Goal: Information Seeking & Learning: Compare options

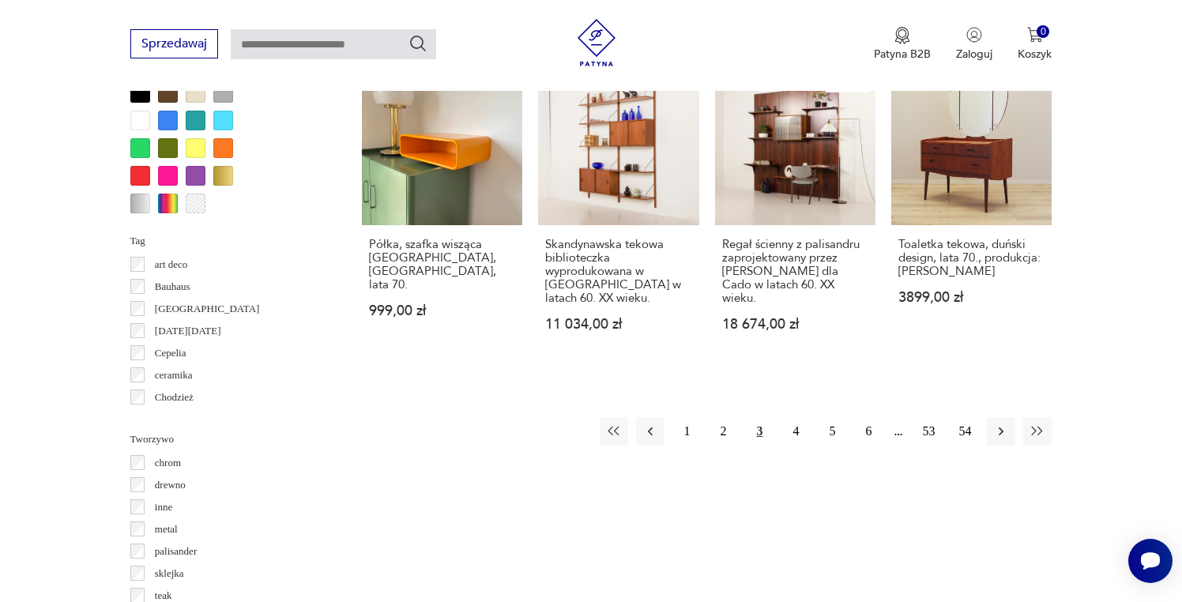
scroll to position [1577, 0]
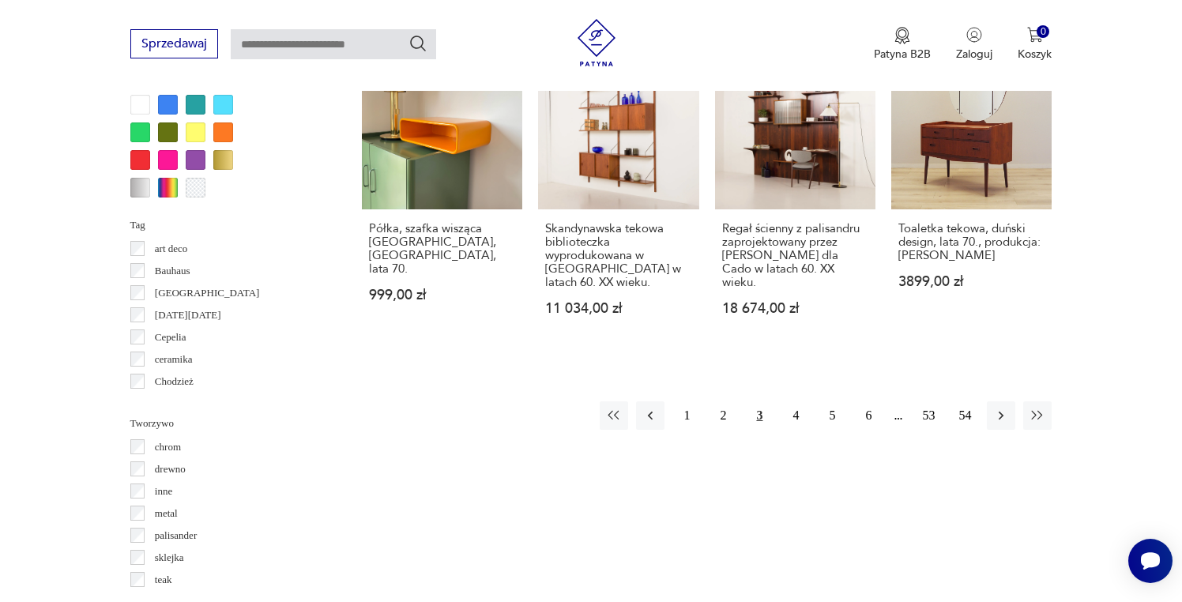
drag, startPoint x: 803, startPoint y: 403, endPoint x: 838, endPoint y: 427, distance: 43.2
click at [803, 402] on button "4" at bounding box center [795, 415] width 28 height 28
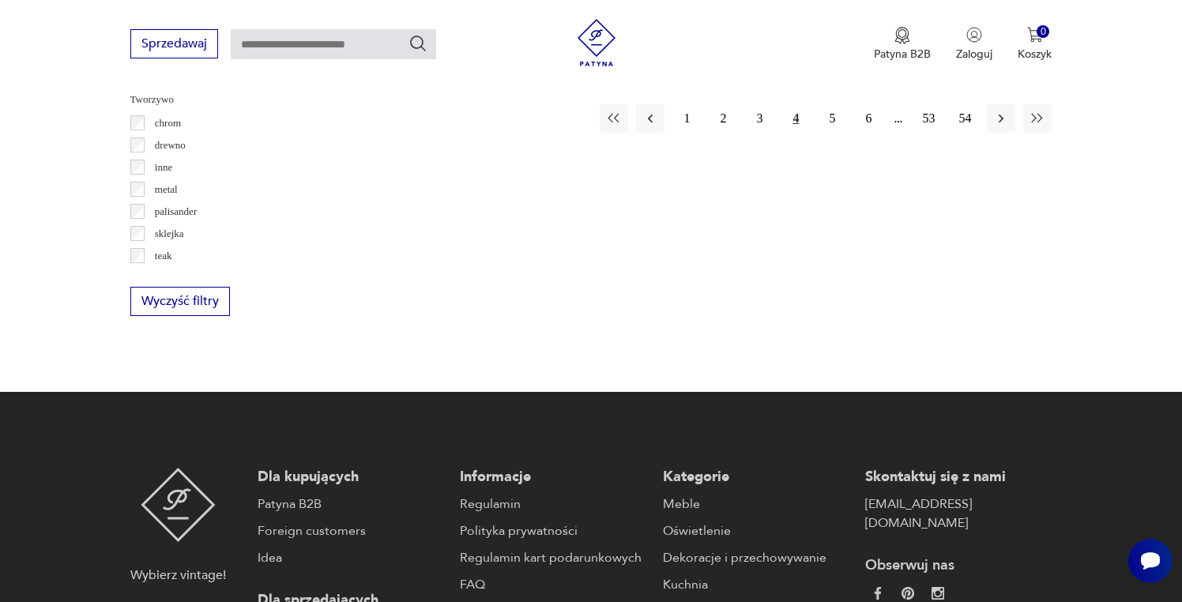
scroll to position [1699, 0]
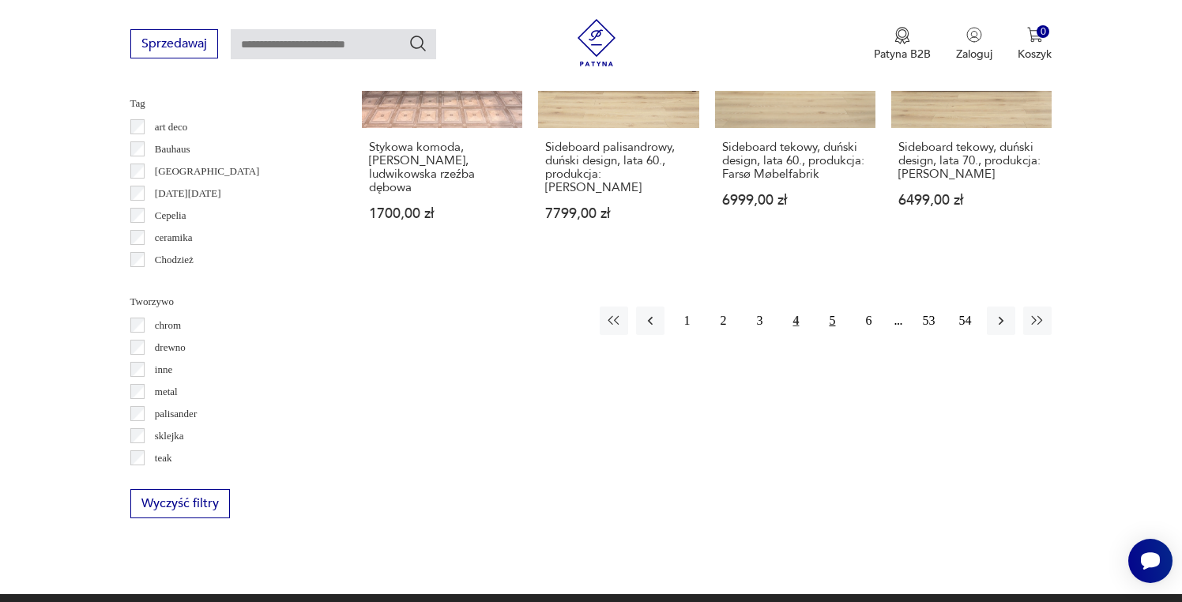
click at [841, 307] on button "5" at bounding box center [832, 321] width 28 height 28
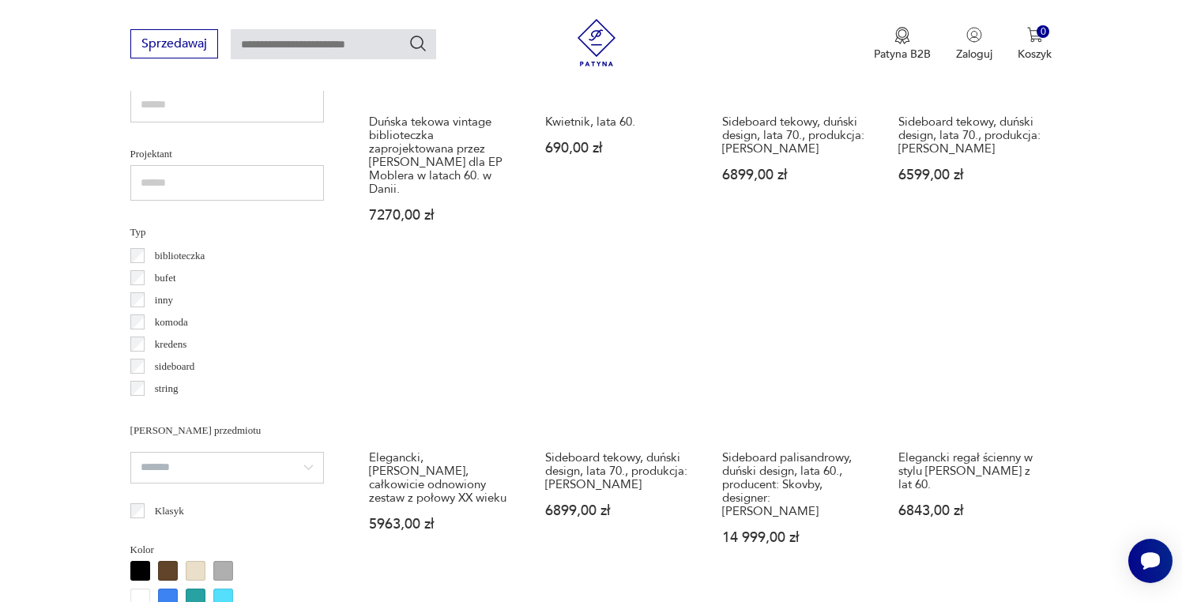
scroll to position [1412, 0]
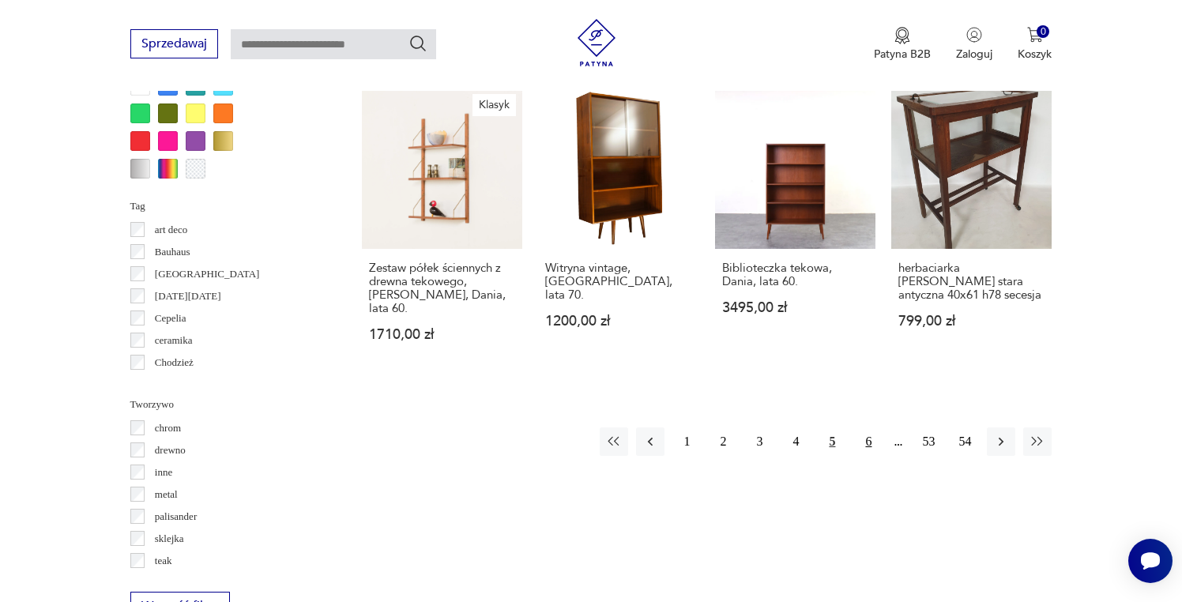
click at [860, 427] on button "6" at bounding box center [868, 441] width 28 height 28
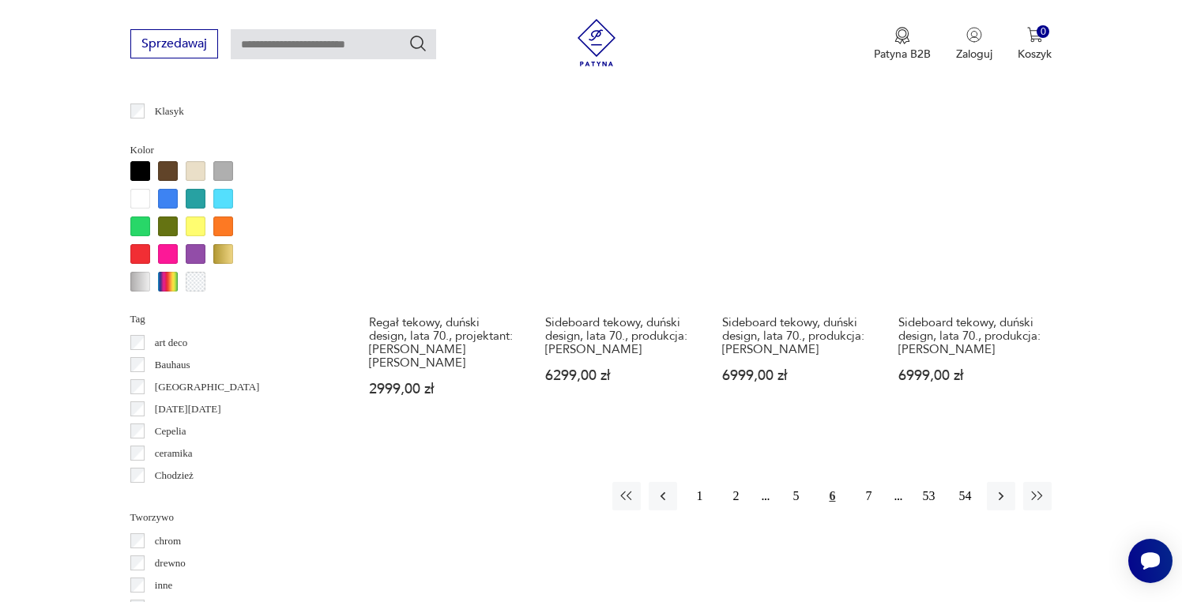
scroll to position [1481, 0]
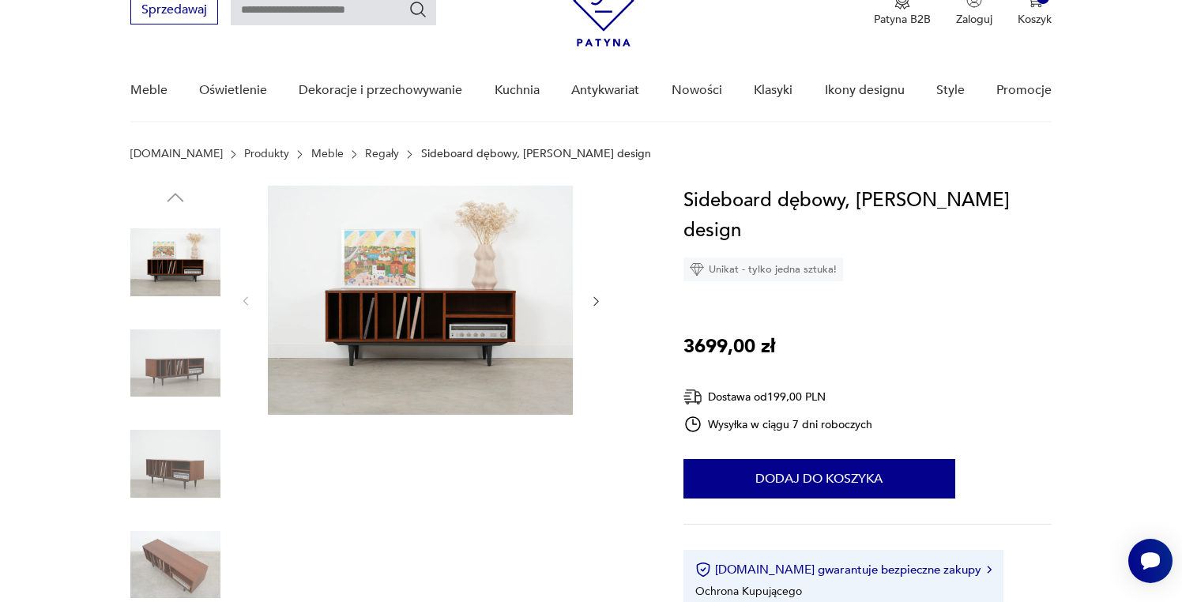
scroll to position [88, 0]
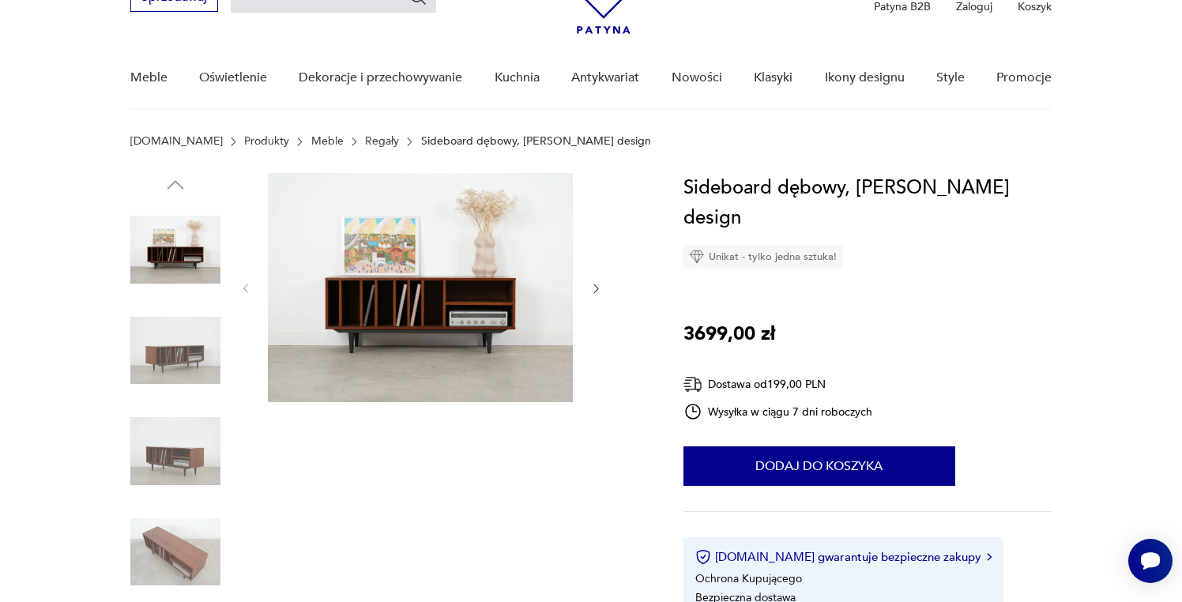
click at [183, 356] on img at bounding box center [175, 351] width 90 height 90
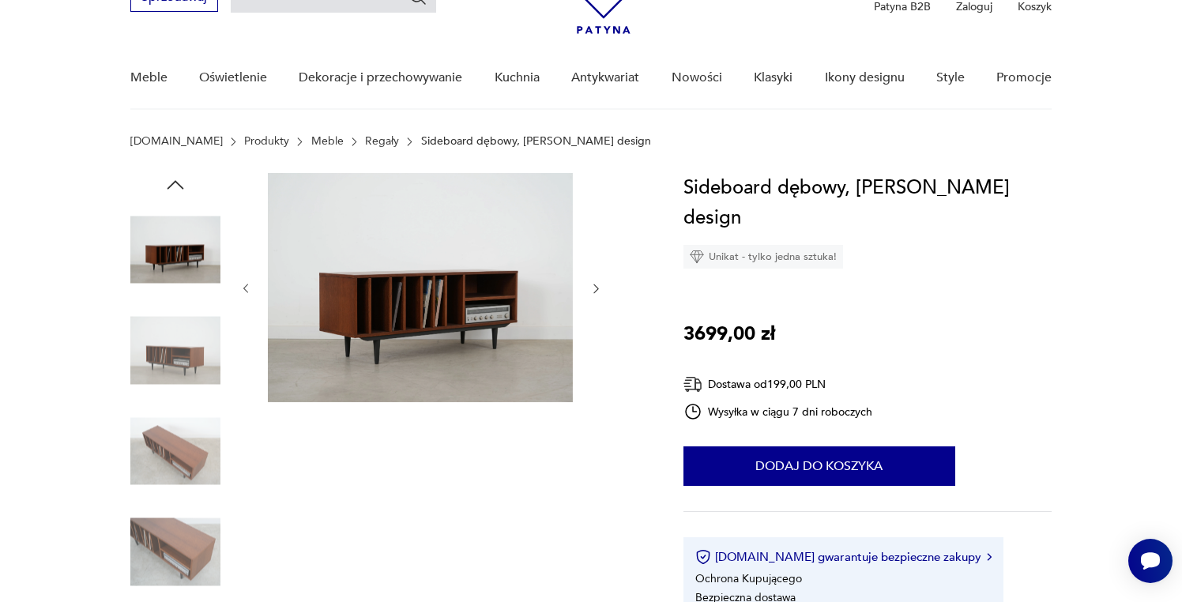
click at [167, 407] on img at bounding box center [175, 451] width 90 height 90
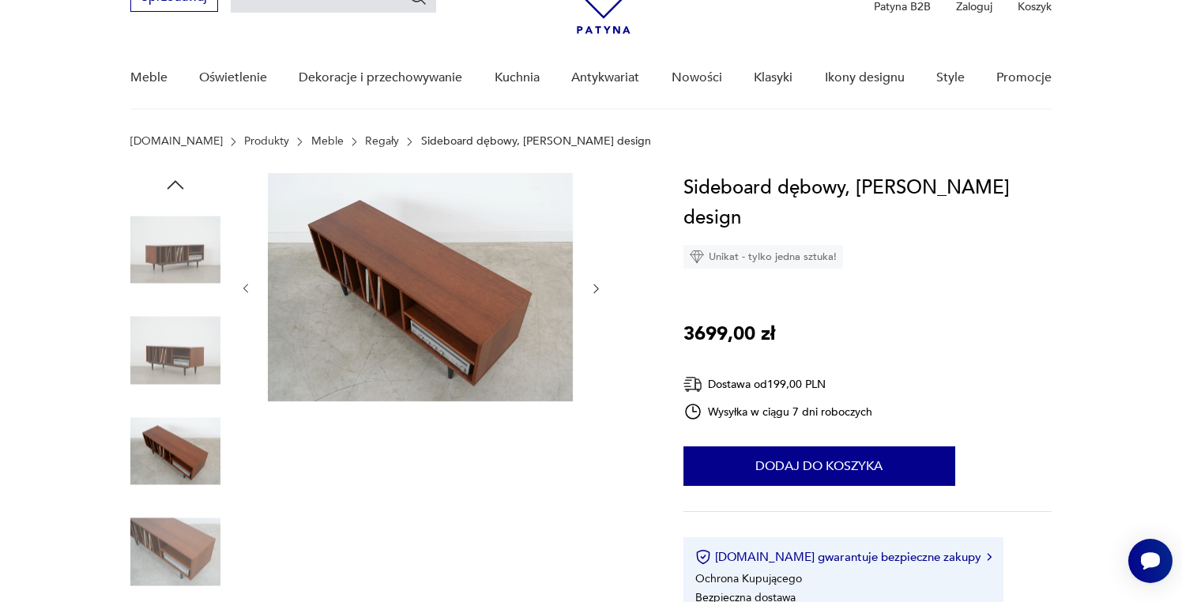
click at [164, 464] on img at bounding box center [175, 451] width 90 height 90
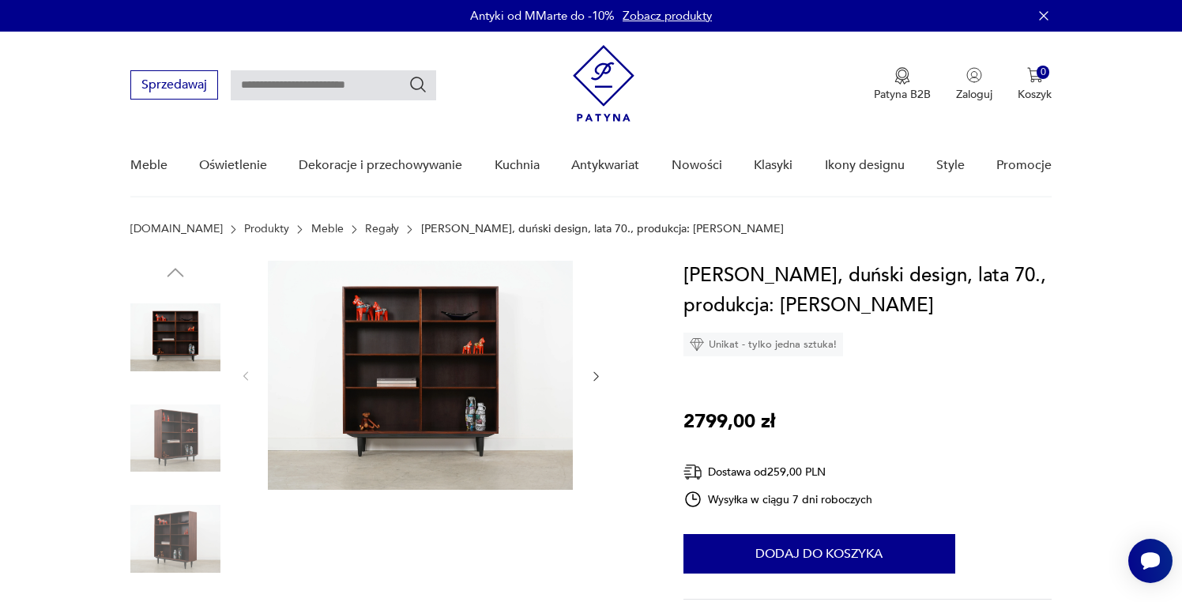
click at [591, 378] on icon "button" at bounding box center [595, 376] width 13 height 13
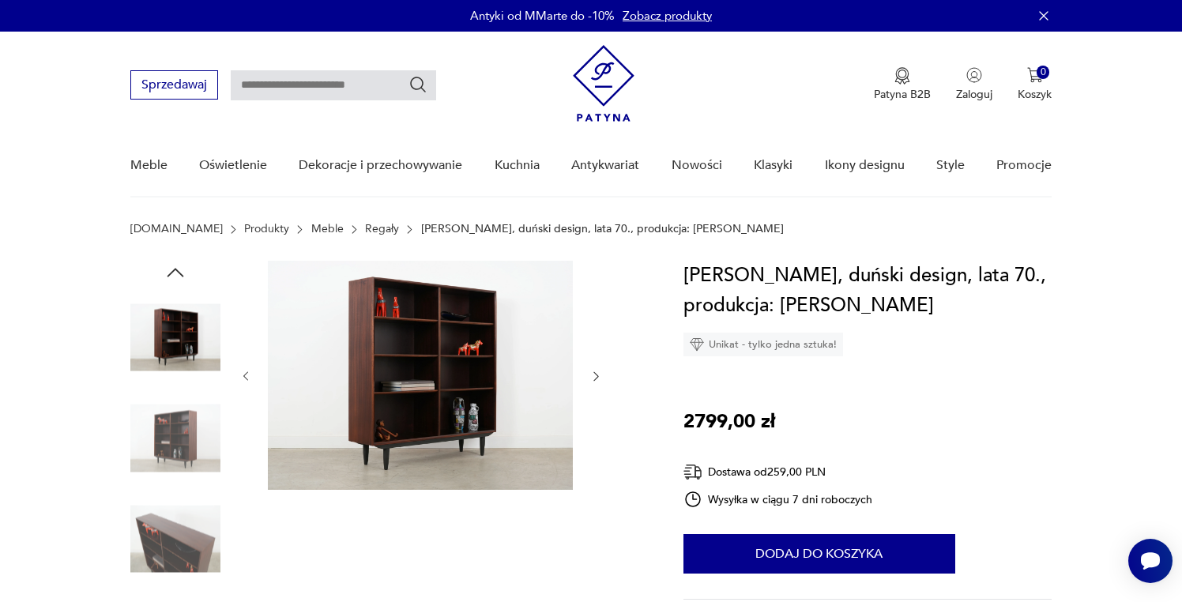
click at [592, 378] on icon "button" at bounding box center [595, 376] width 13 height 13
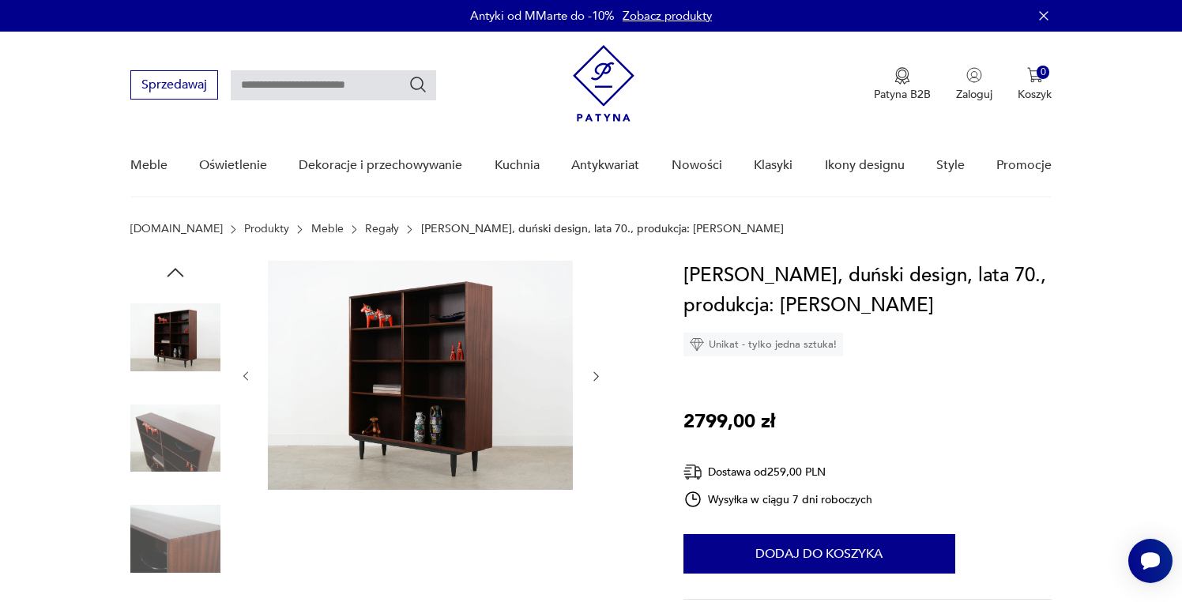
click at [592, 378] on icon "button" at bounding box center [595, 376] width 13 height 13
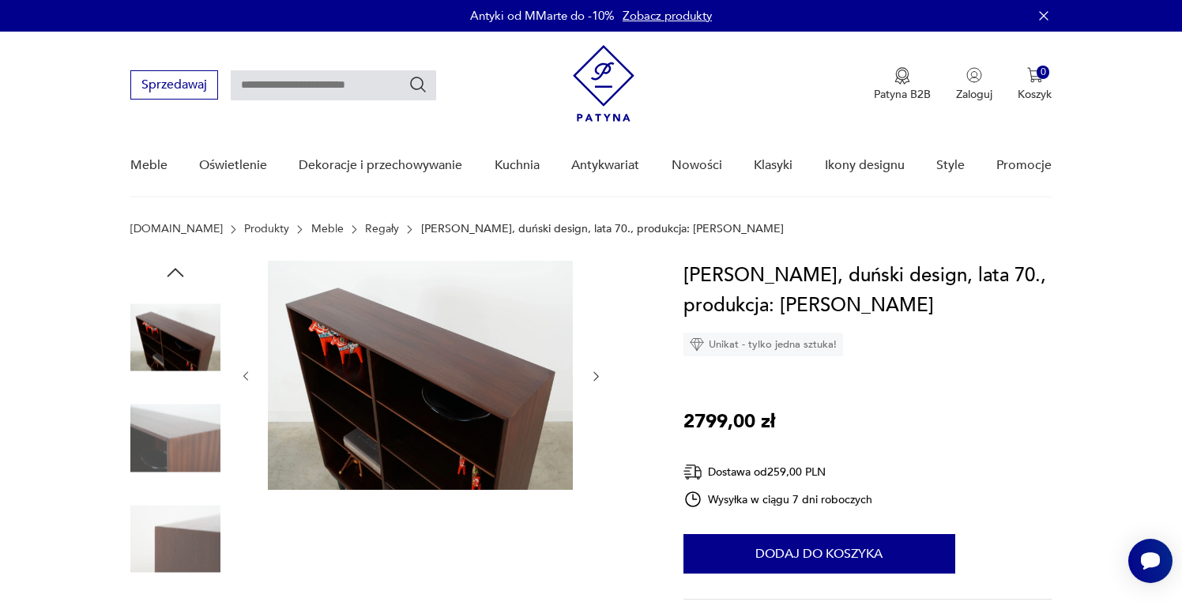
click at [593, 377] on icon "button" at bounding box center [595, 376] width 13 height 13
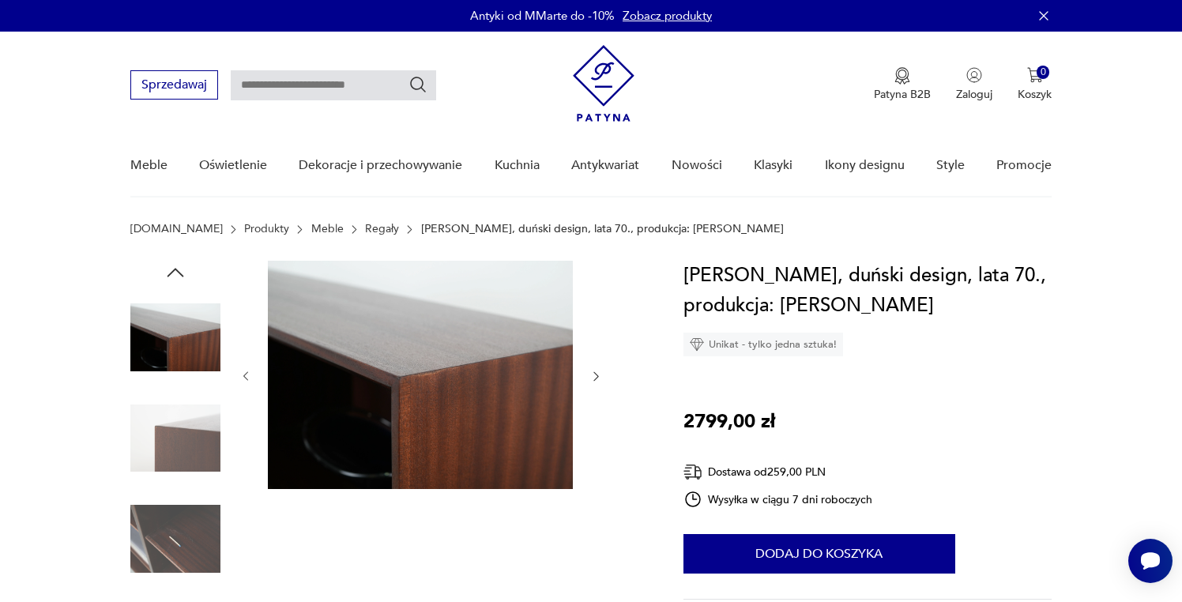
click at [593, 377] on icon "button" at bounding box center [595, 376] width 13 height 13
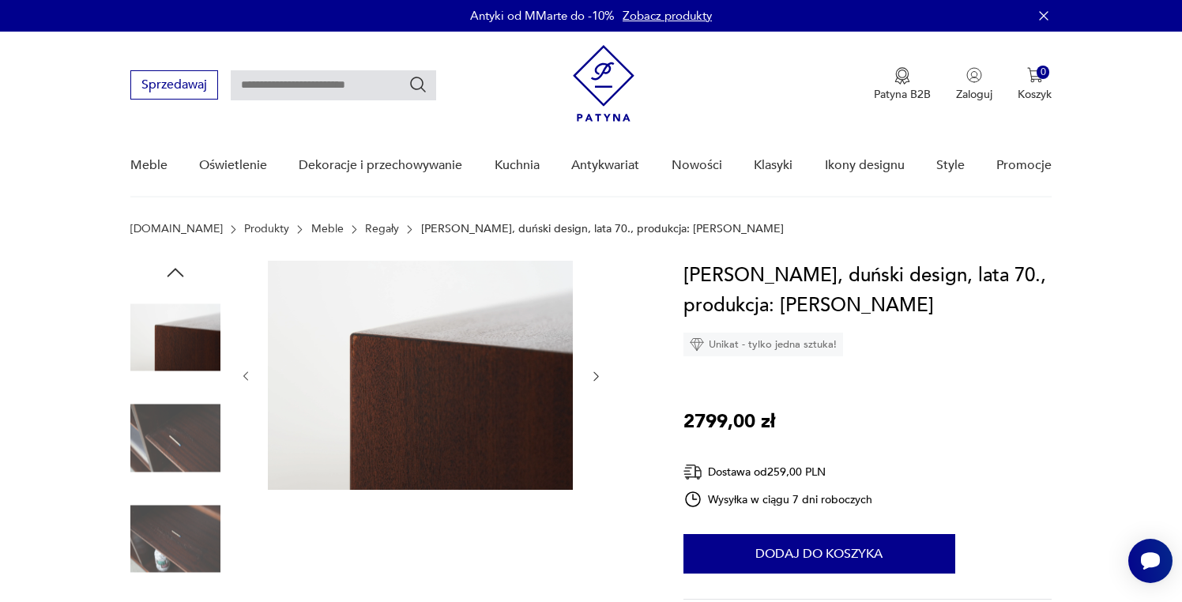
click at [593, 377] on icon "button" at bounding box center [595, 376] width 13 height 13
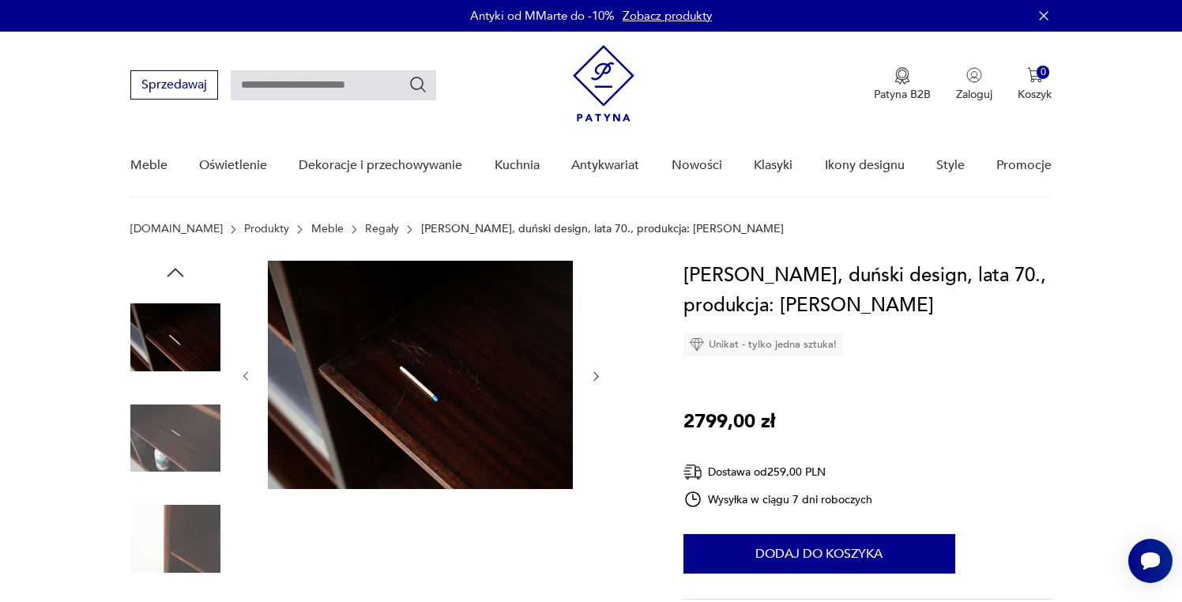
click at [593, 377] on icon "button" at bounding box center [595, 376] width 13 height 13
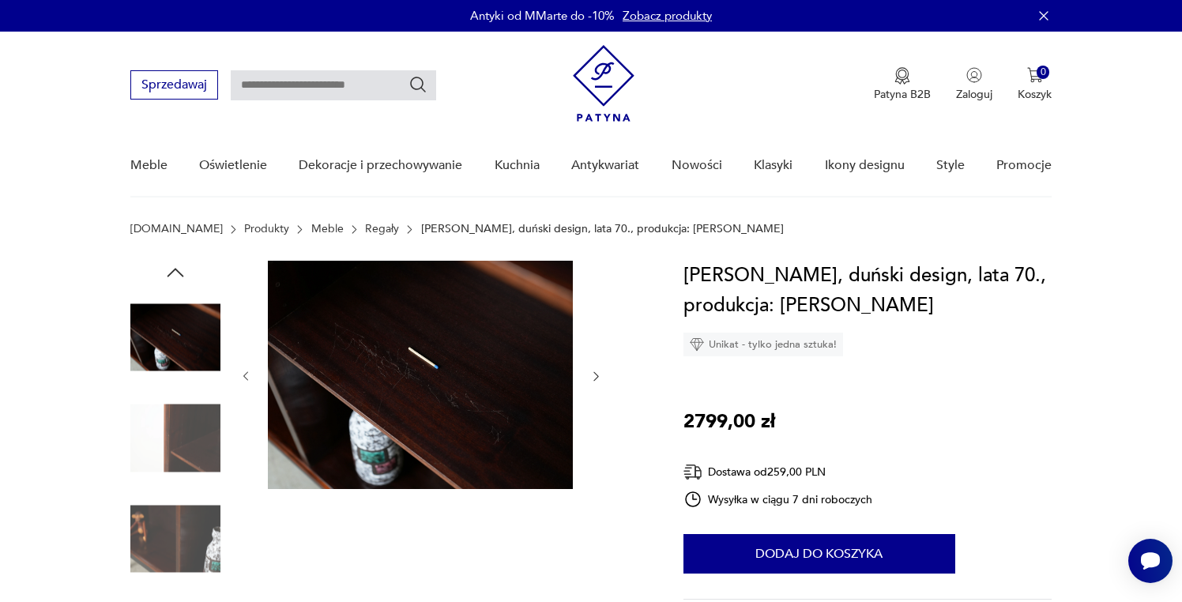
click at [593, 377] on icon "button" at bounding box center [595, 376] width 13 height 13
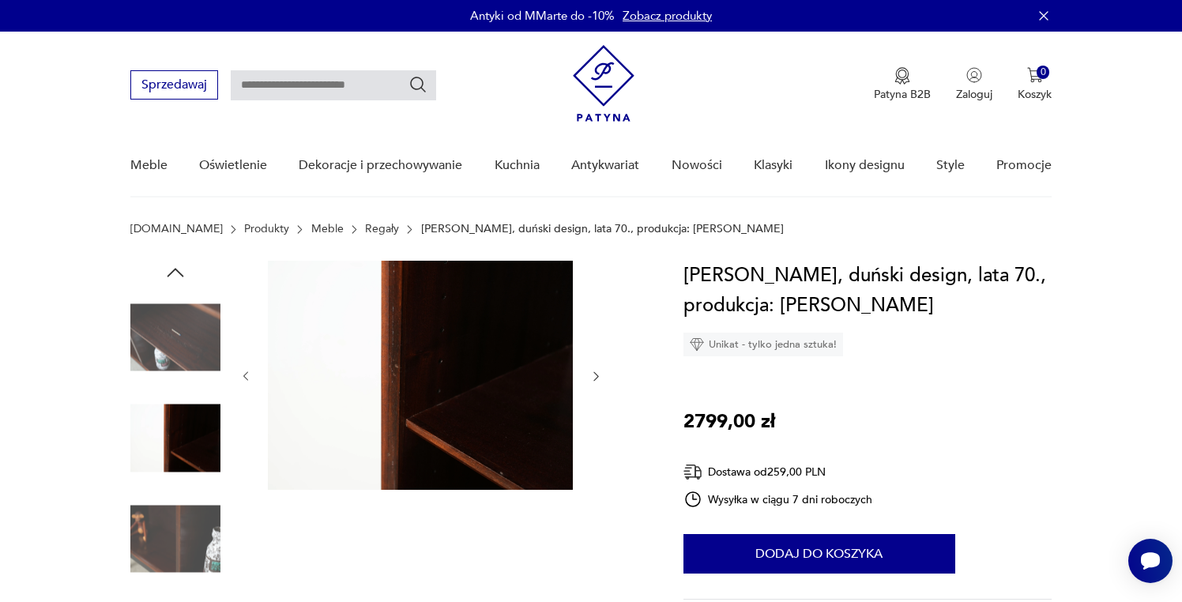
click at [593, 377] on icon "button" at bounding box center [595, 376] width 13 height 13
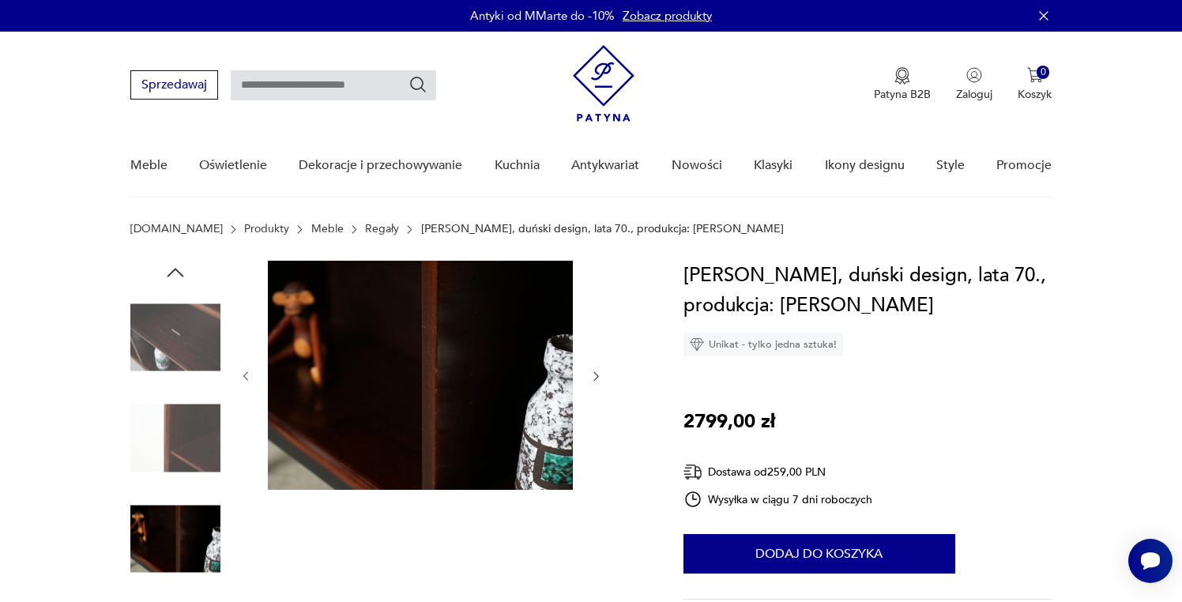
scroll to position [2, 0]
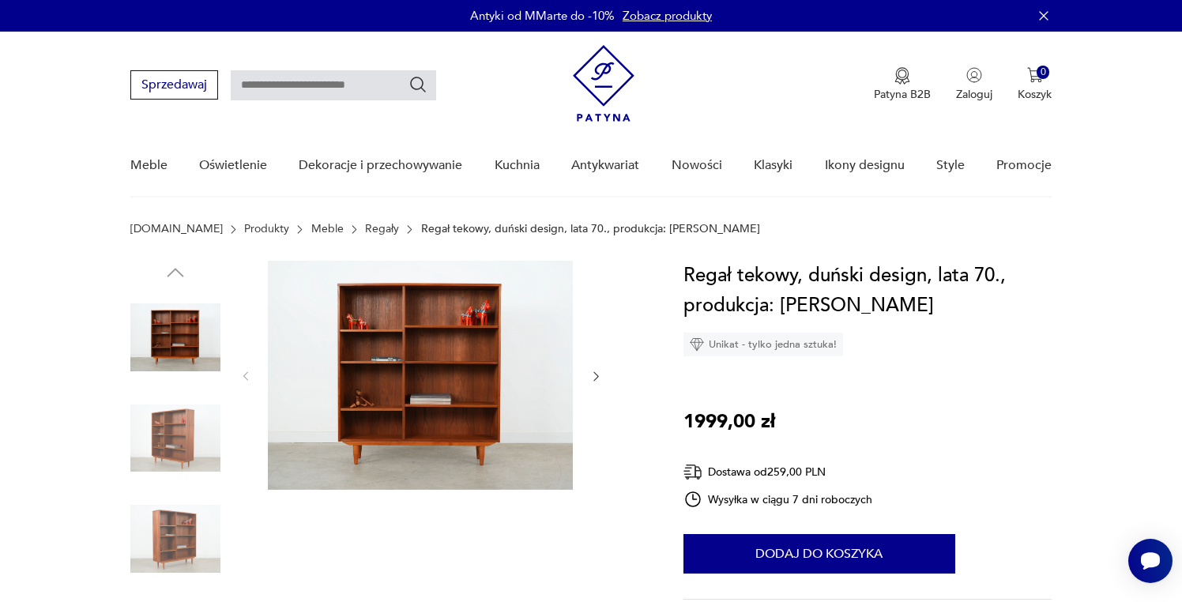
click at [592, 376] on icon "button" at bounding box center [595, 376] width 13 height 13
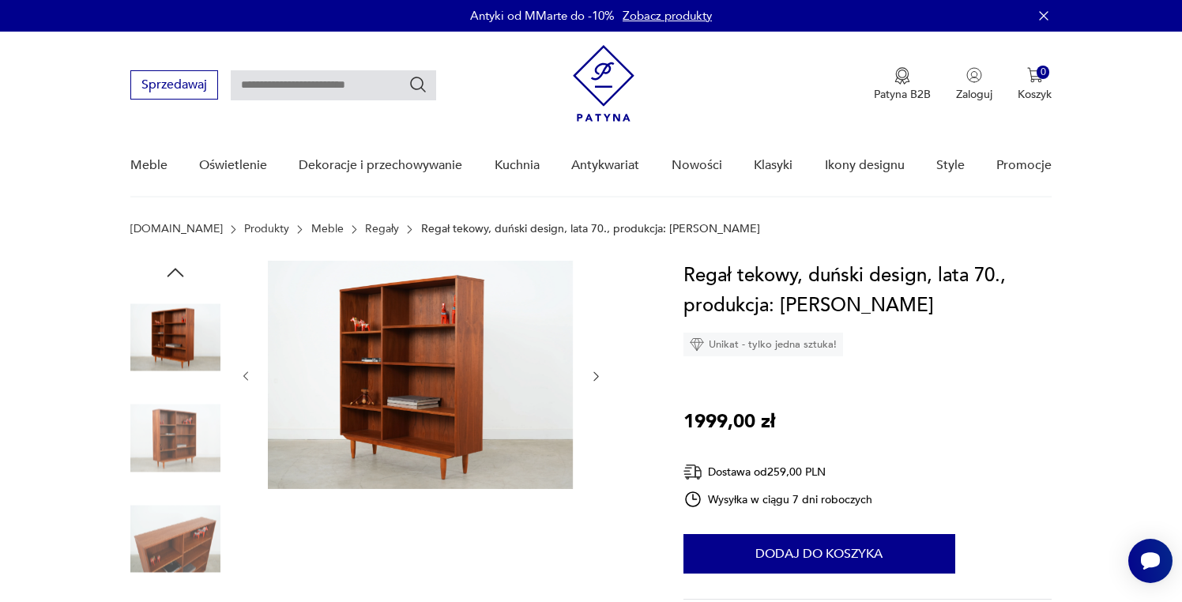
click at [592, 376] on icon "button" at bounding box center [595, 376] width 13 height 13
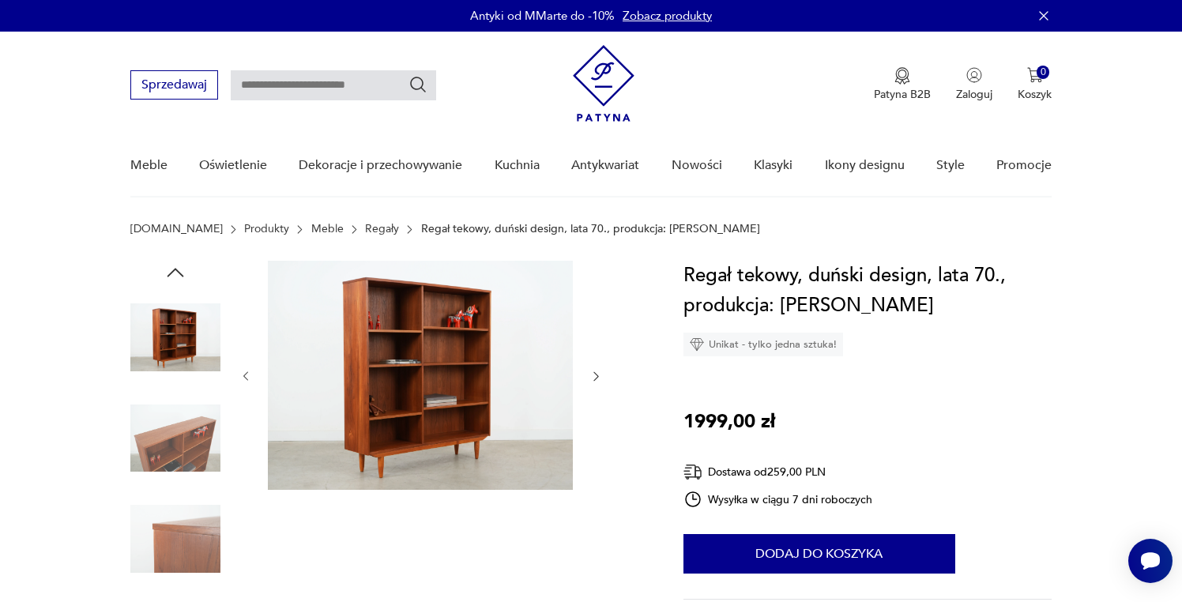
click at [592, 376] on icon "button" at bounding box center [595, 376] width 13 height 13
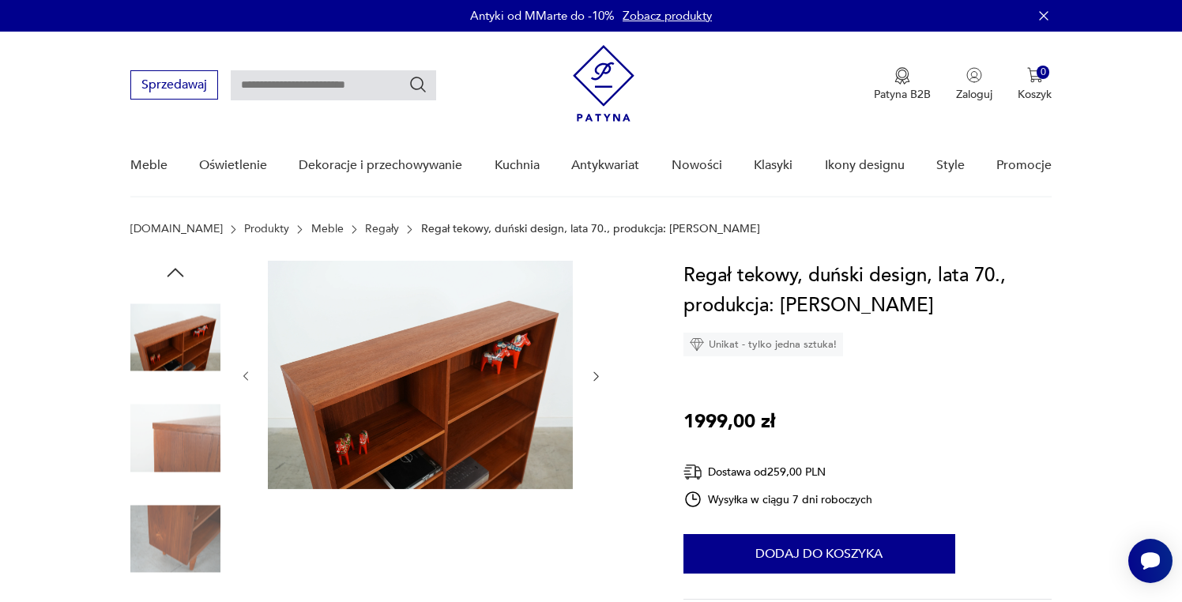
click at [592, 376] on icon "button" at bounding box center [595, 376] width 13 height 13
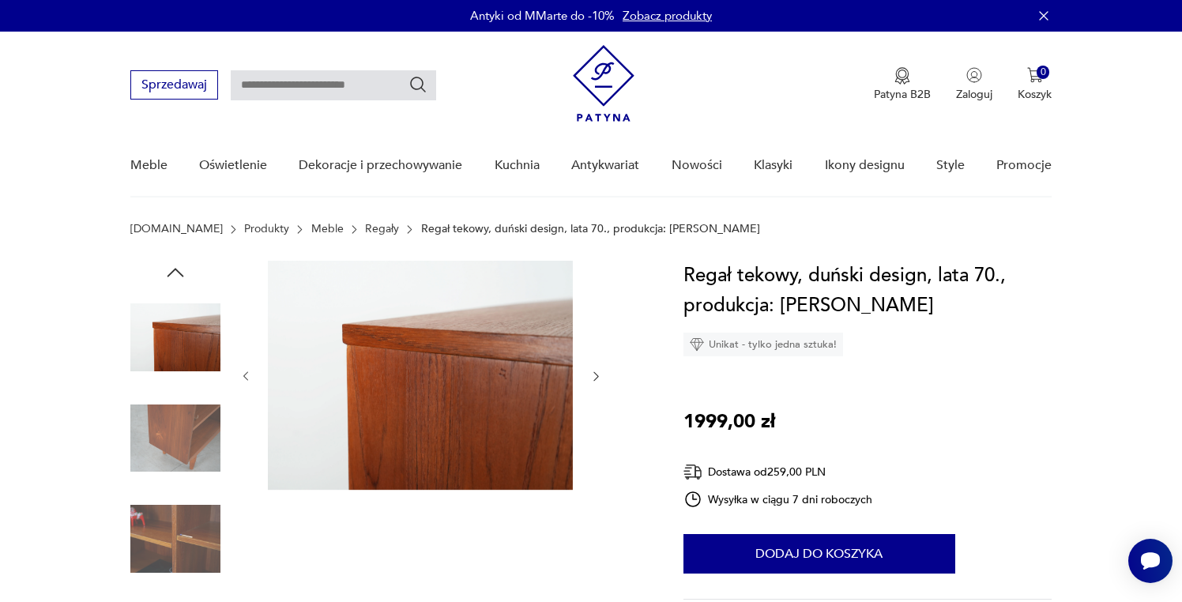
click at [592, 376] on icon "button" at bounding box center [595, 376] width 13 height 13
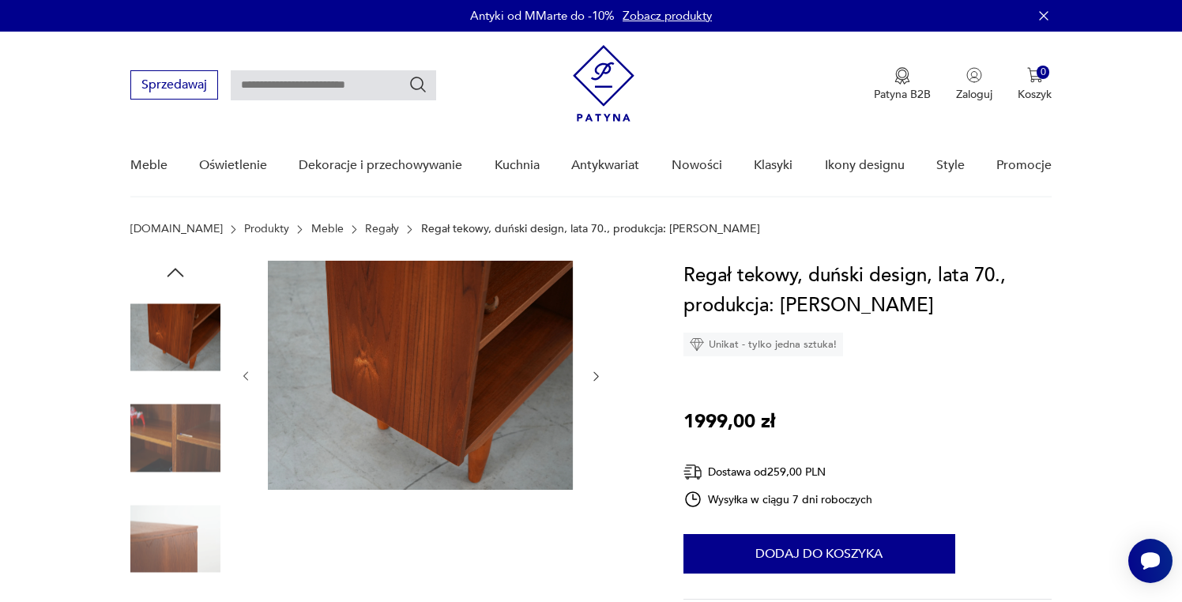
click at [592, 376] on icon "button" at bounding box center [595, 376] width 13 height 13
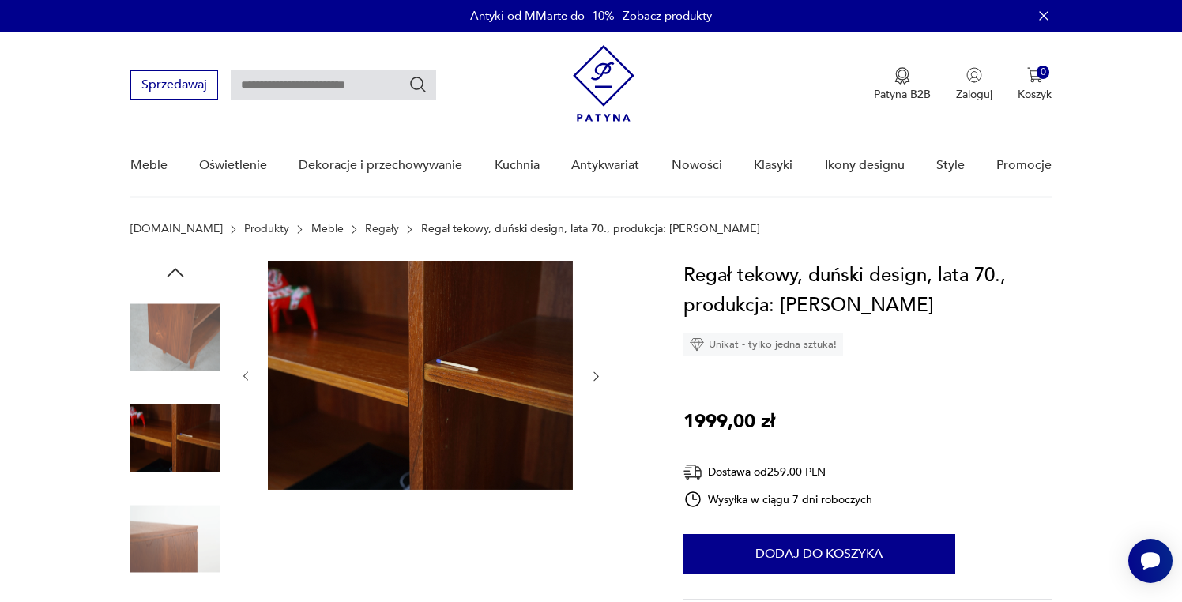
click at [592, 376] on icon "button" at bounding box center [595, 376] width 13 height 13
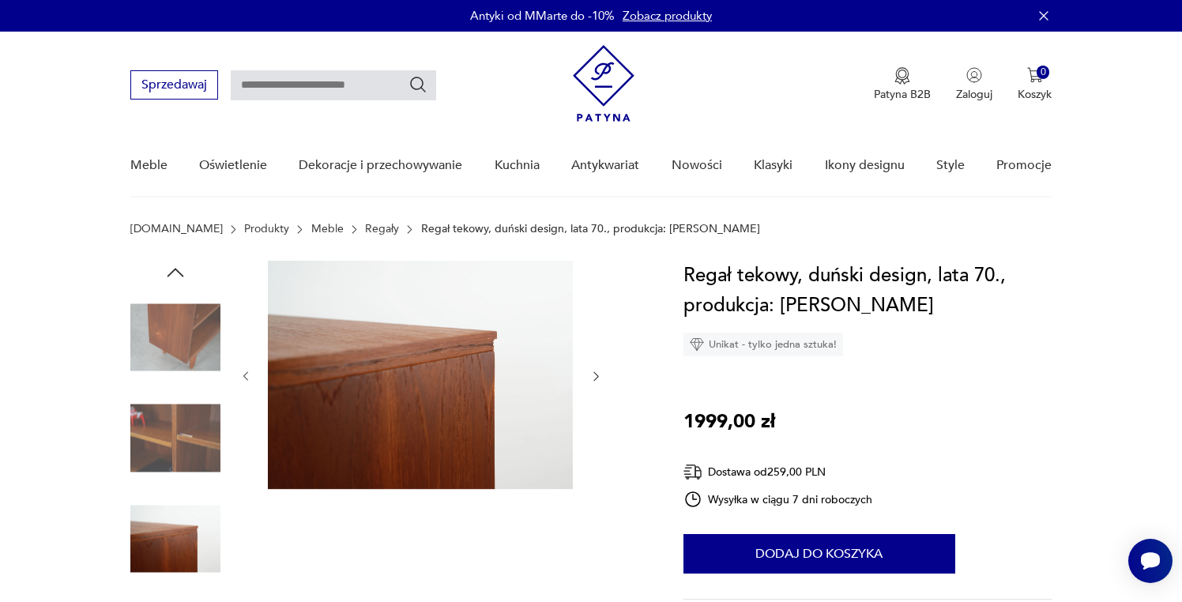
click at [592, 376] on icon "button" at bounding box center [595, 376] width 13 height 13
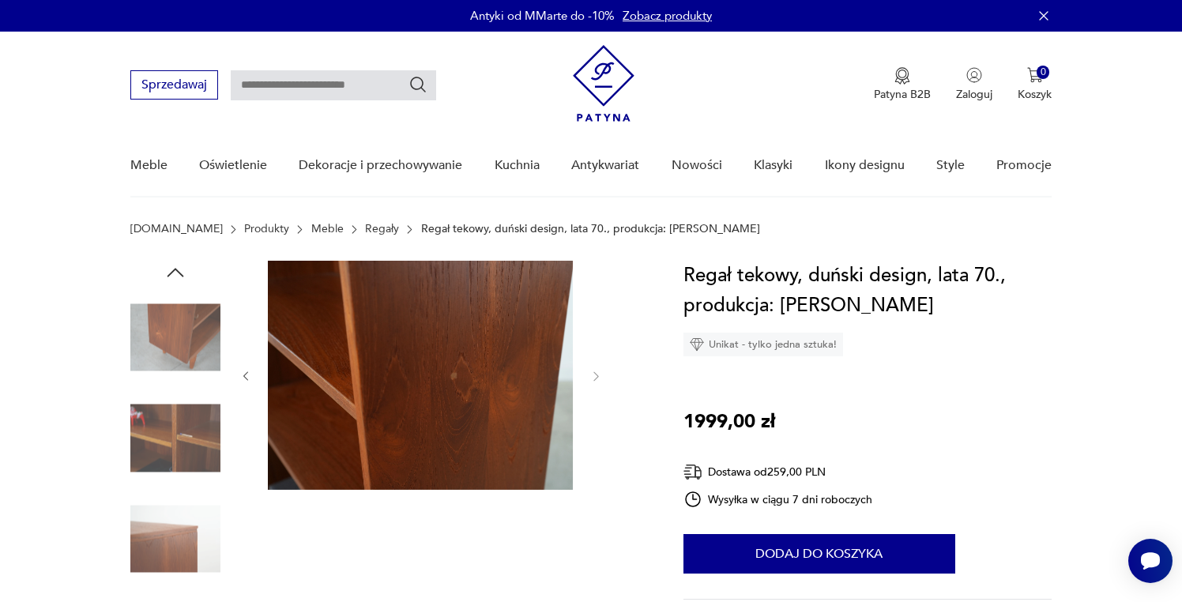
click at [246, 369] on button "button" at bounding box center [245, 377] width 13 height 16
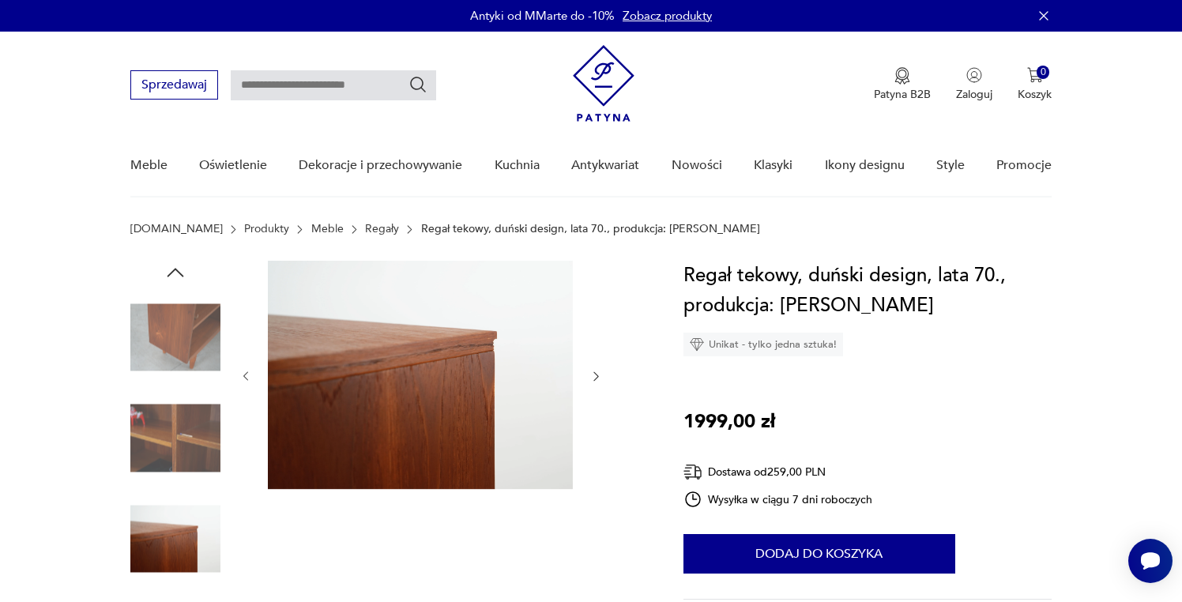
click at [598, 377] on icon "button" at bounding box center [595, 376] width 13 height 13
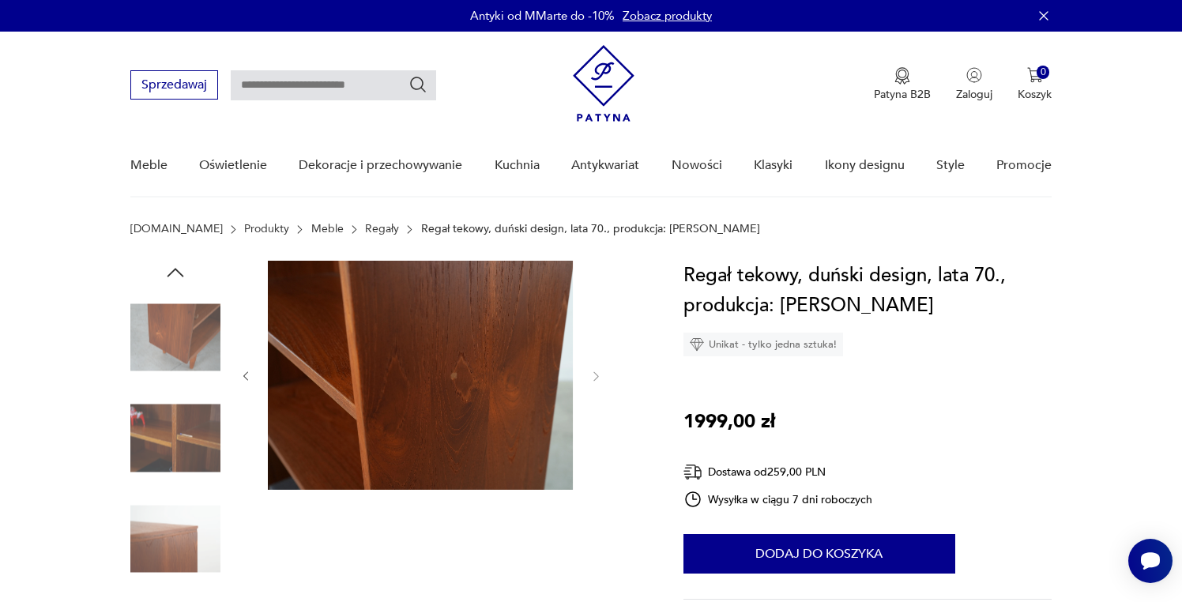
click at [245, 377] on icon "button" at bounding box center [245, 376] width 13 height 13
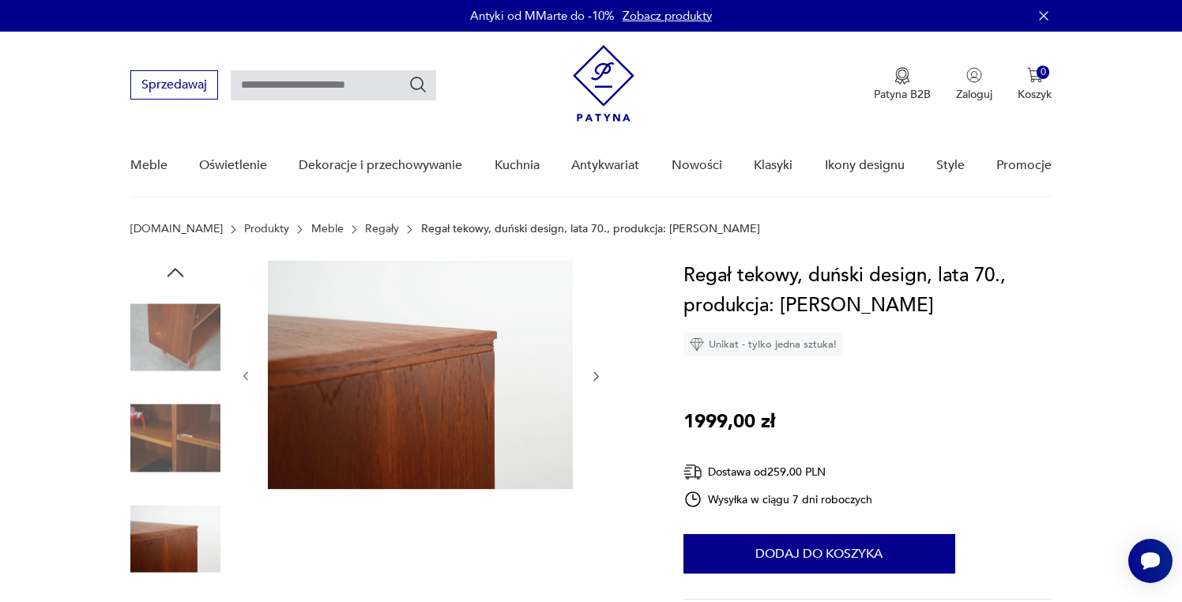
click at [245, 377] on icon "button" at bounding box center [245, 376] width 13 height 13
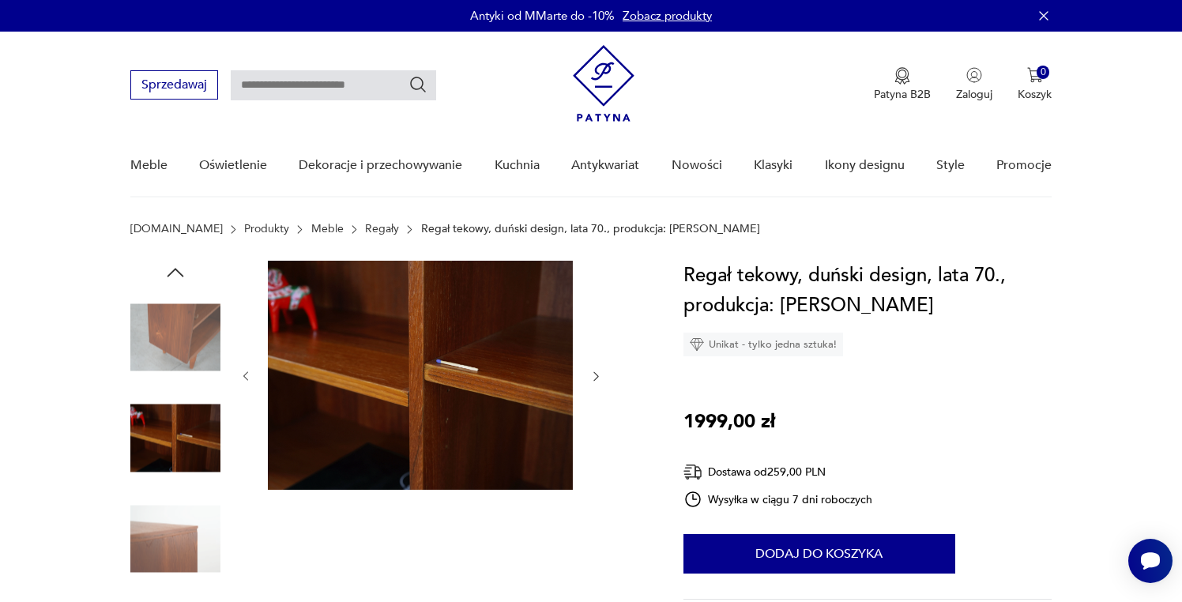
click at [245, 377] on icon "button" at bounding box center [245, 376] width 13 height 13
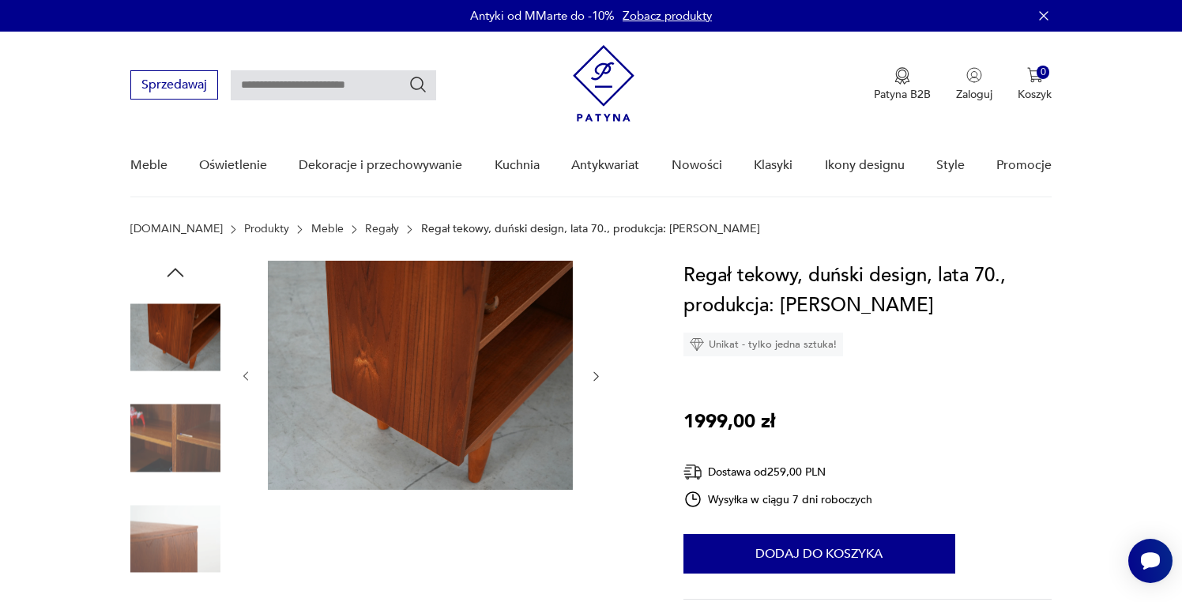
click at [245, 377] on icon "button" at bounding box center [245, 376] width 13 height 13
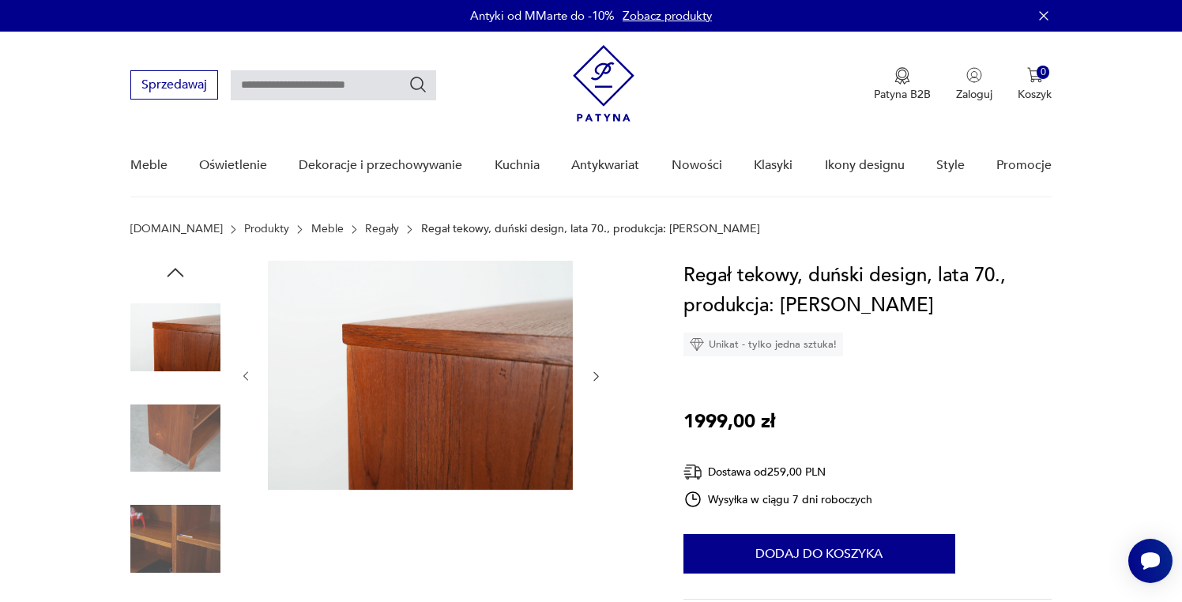
click at [245, 377] on icon "button" at bounding box center [245, 376] width 13 height 13
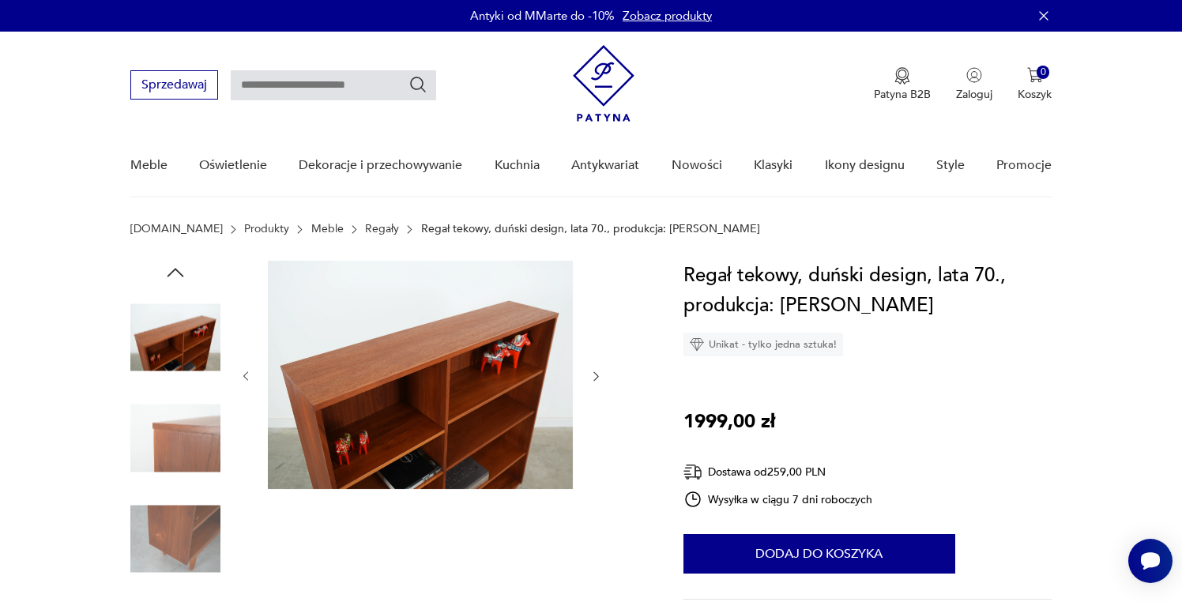
click at [245, 377] on icon "button" at bounding box center [245, 376] width 13 height 13
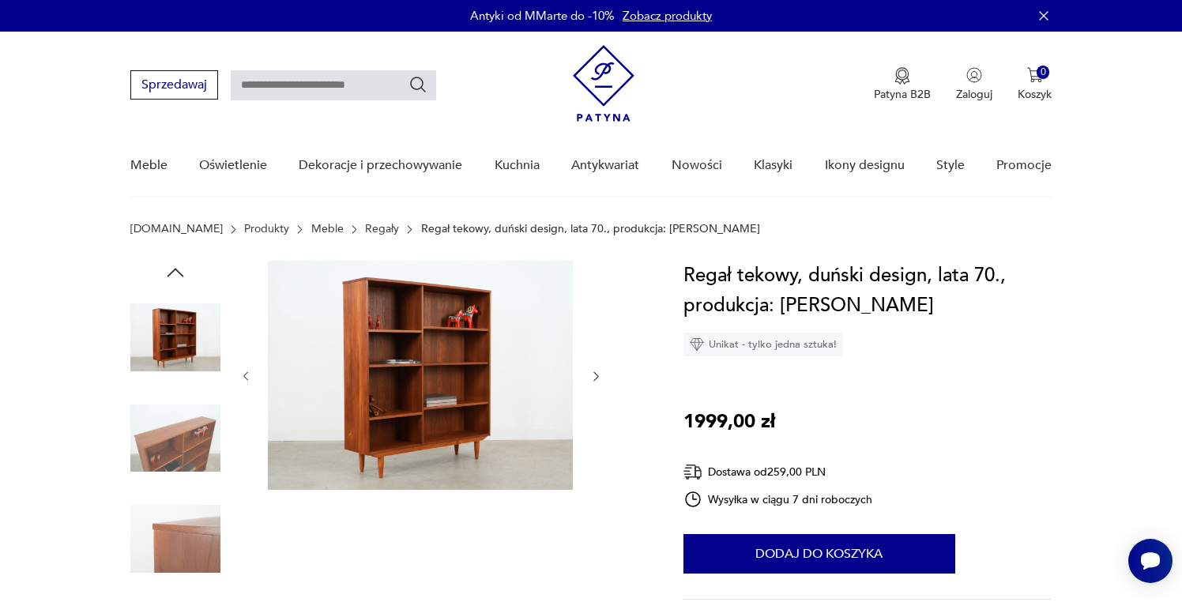
click at [245, 377] on icon "button" at bounding box center [245, 376] width 13 height 13
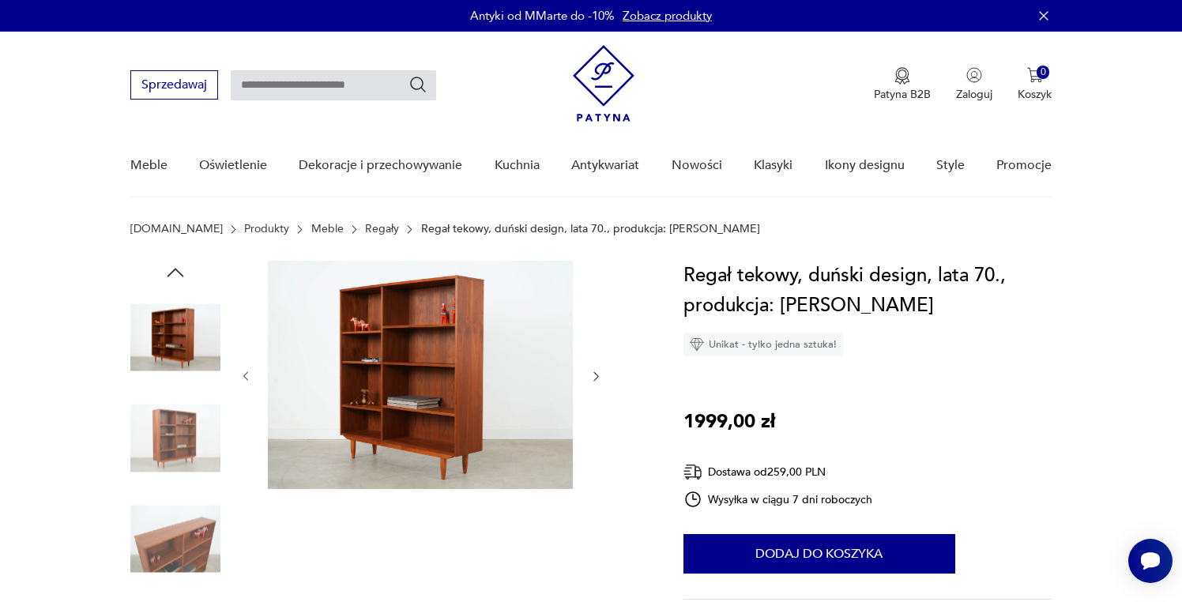
click at [245, 377] on icon "button" at bounding box center [245, 376] width 13 height 13
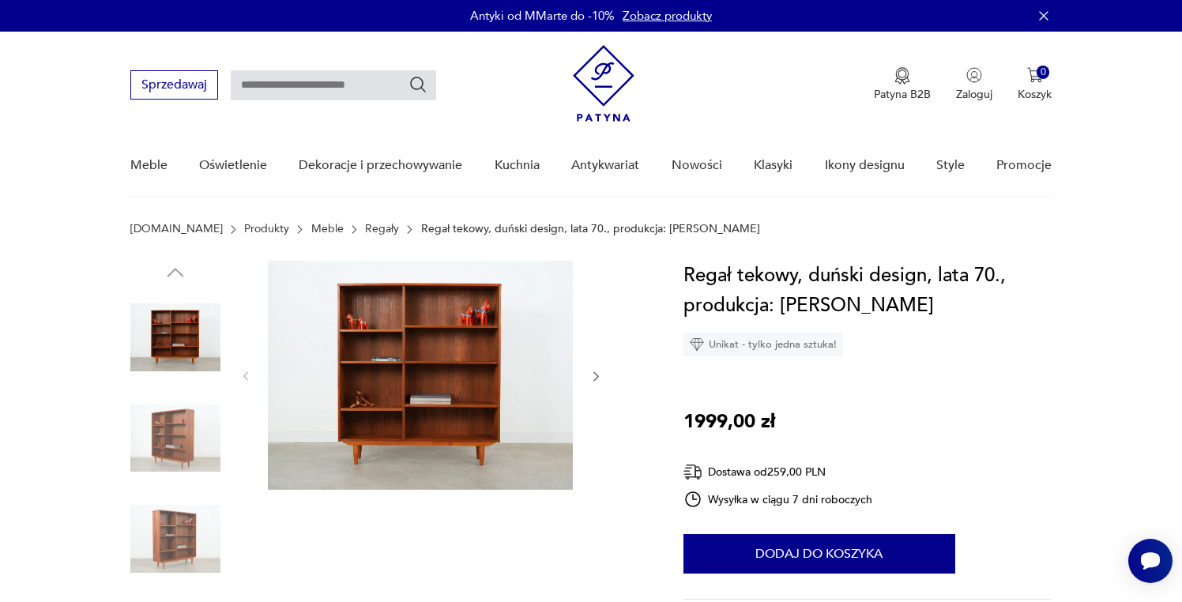
click at [478, 356] on img at bounding box center [420, 375] width 305 height 229
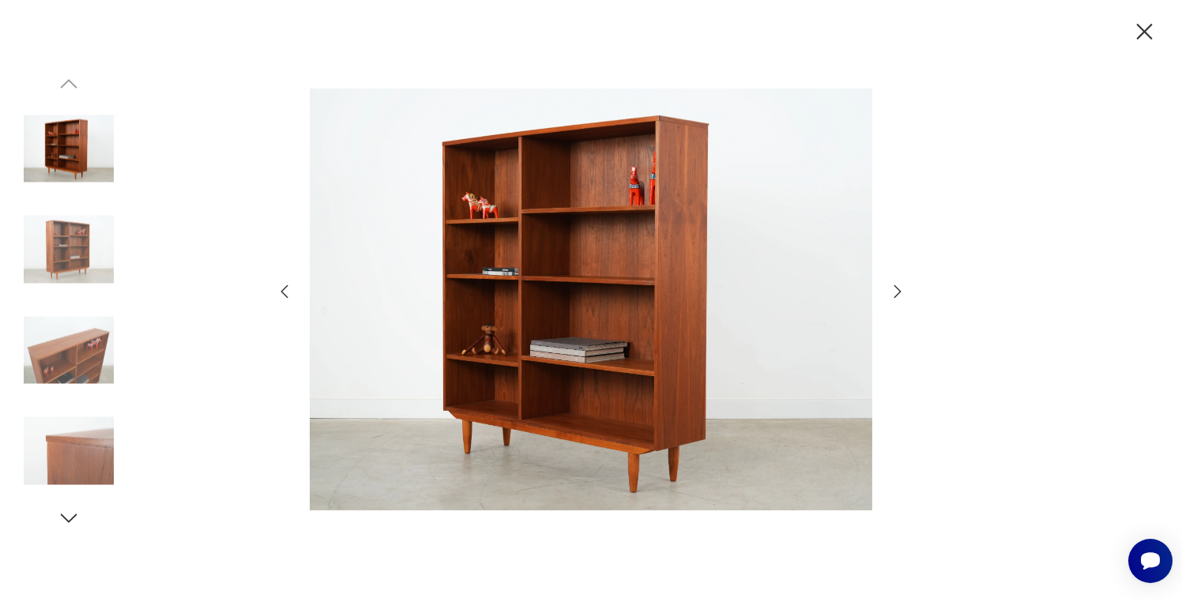
click at [899, 295] on icon "button" at bounding box center [897, 291] width 19 height 19
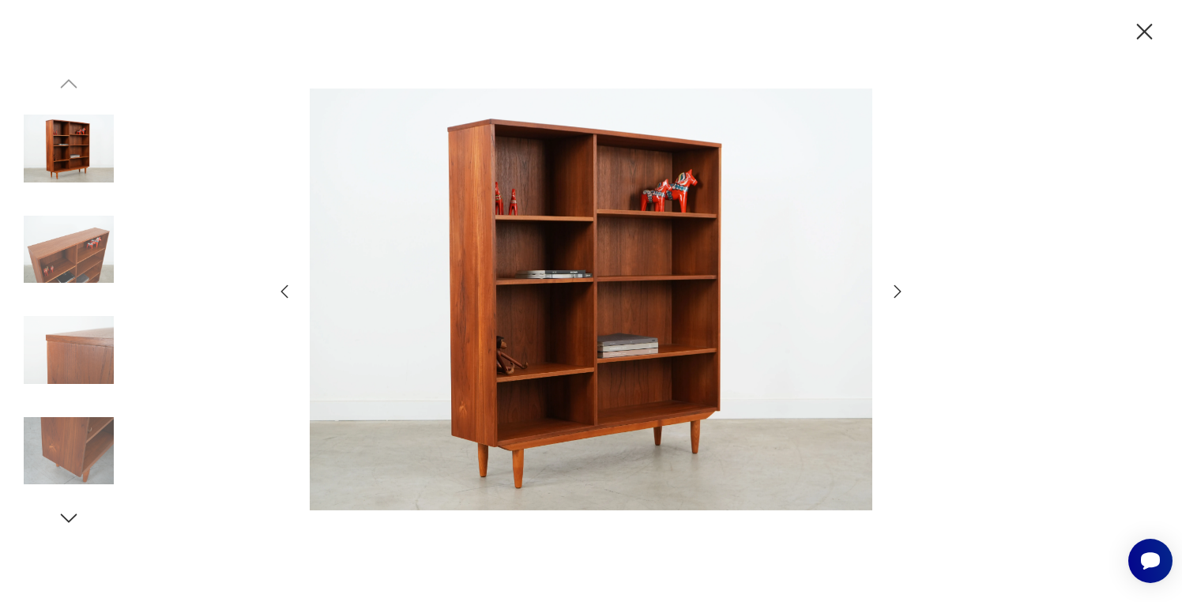
click at [899, 295] on icon "button" at bounding box center [897, 291] width 19 height 19
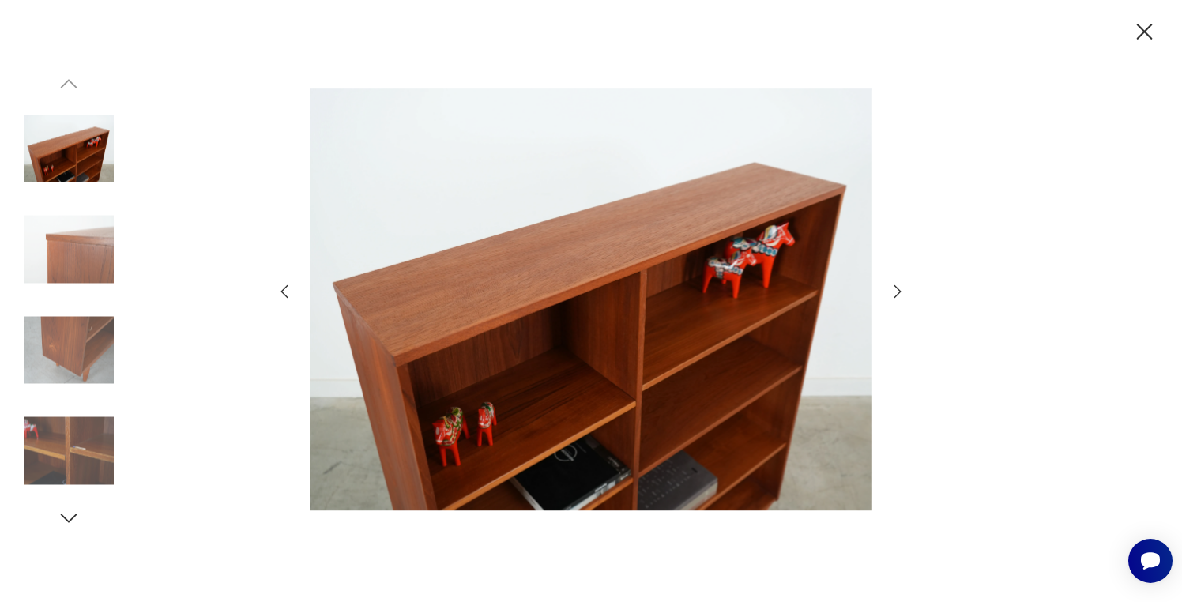
click at [899, 295] on icon "button" at bounding box center [897, 291] width 19 height 19
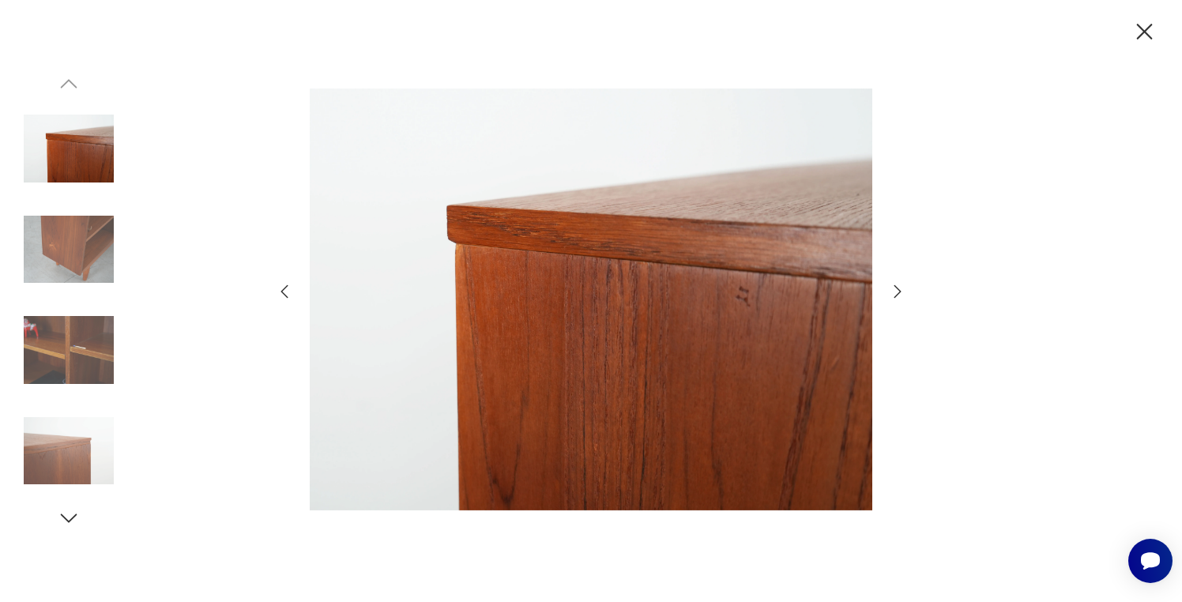
click at [899, 295] on icon "button" at bounding box center [897, 291] width 19 height 19
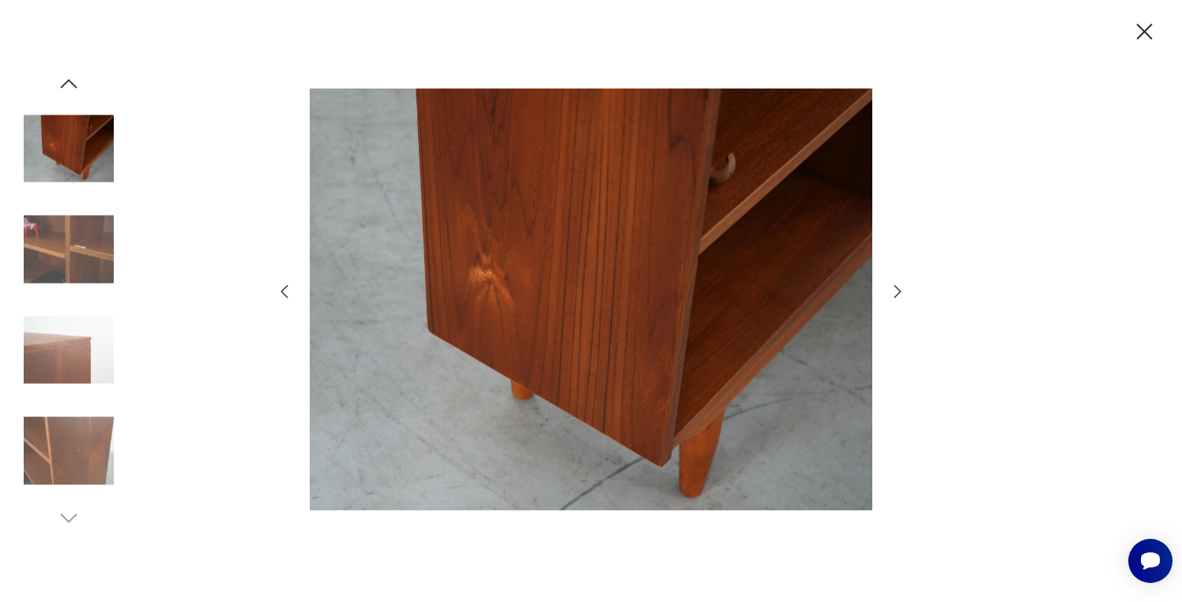
click at [899, 295] on icon "button" at bounding box center [897, 291] width 19 height 19
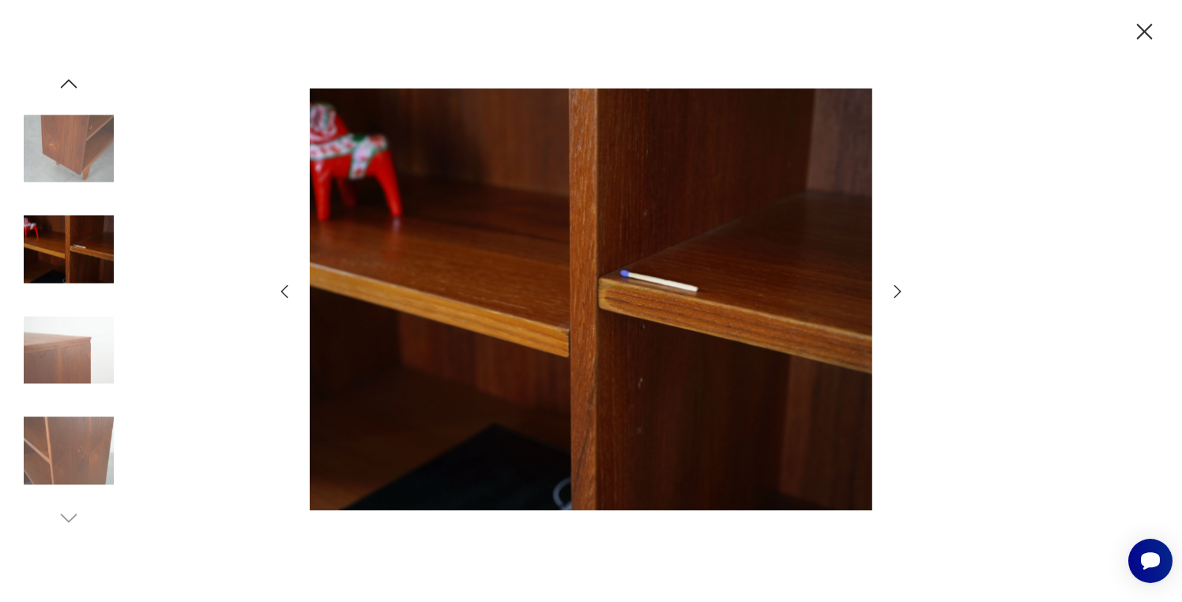
click at [899, 295] on icon "button" at bounding box center [897, 291] width 19 height 19
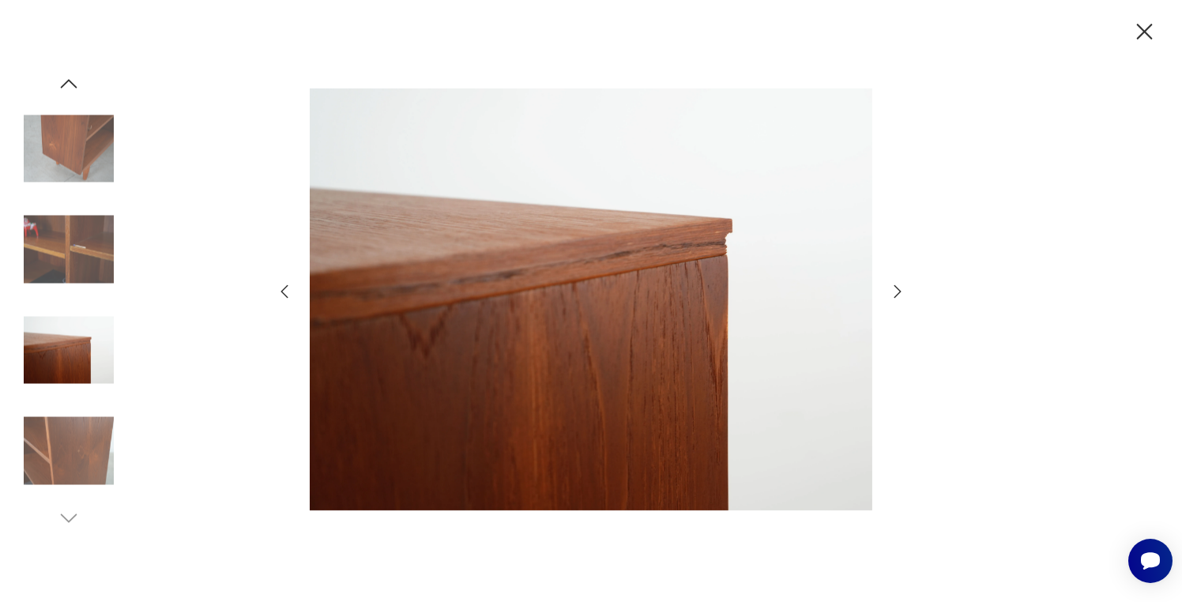
click at [899, 295] on icon "button" at bounding box center [897, 291] width 19 height 19
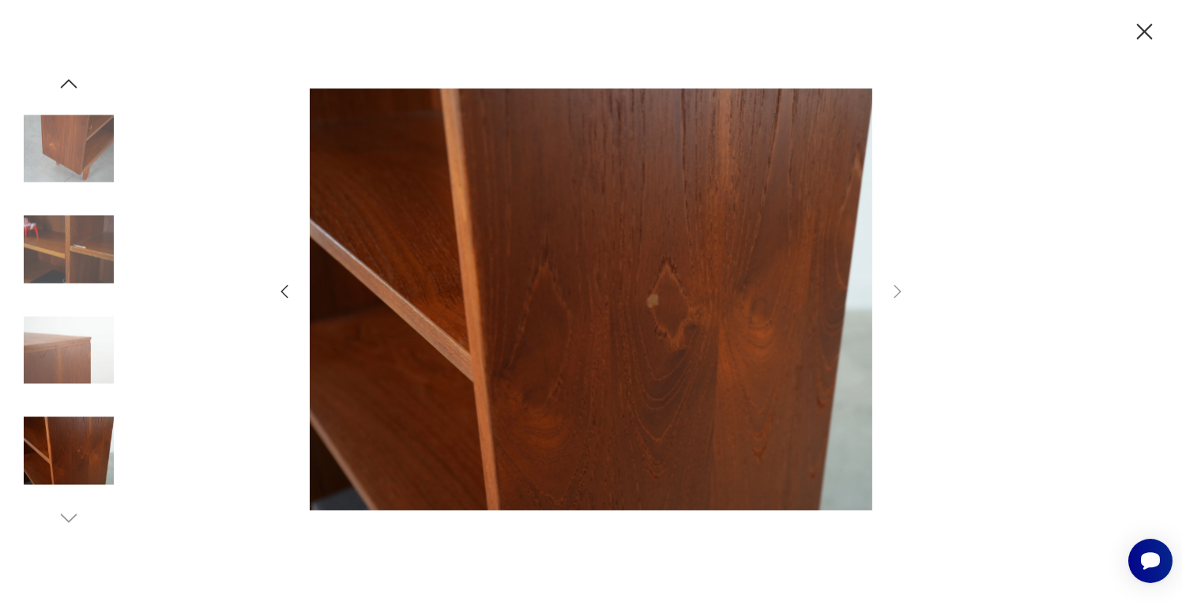
click at [1141, 35] on icon "button" at bounding box center [1145, 32] width 16 height 16
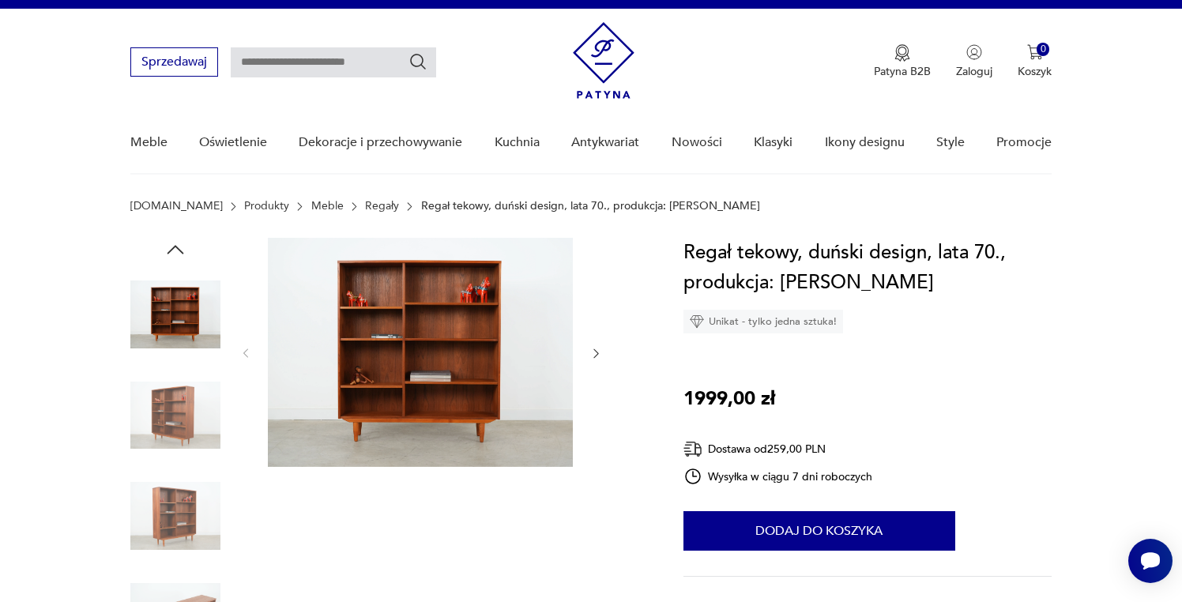
scroll to position [28, 0]
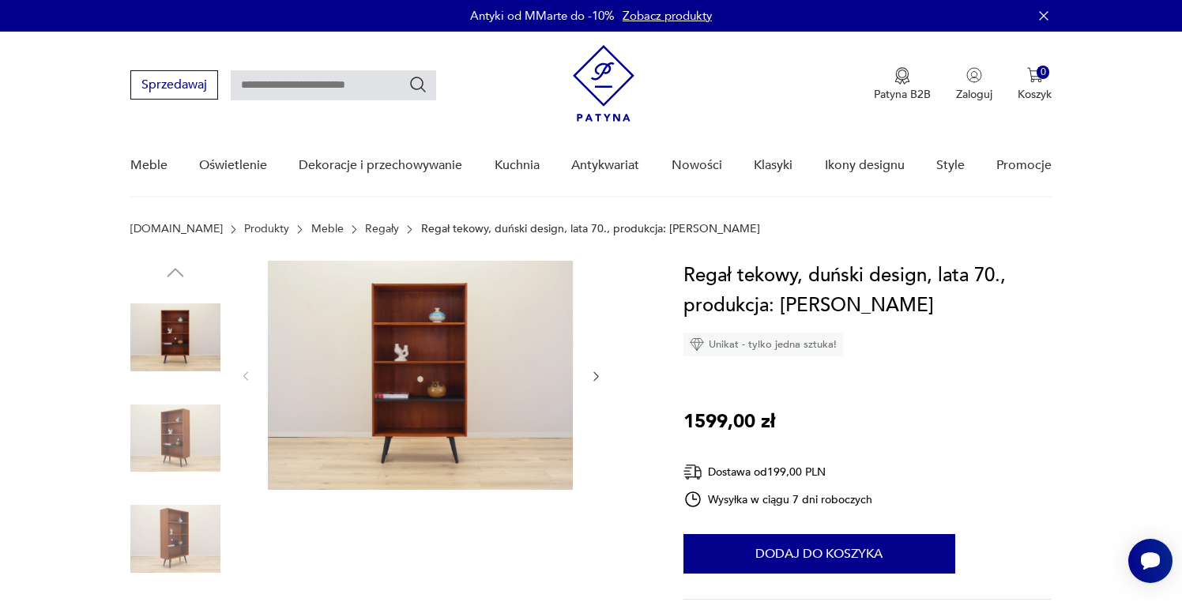
click at [591, 375] on icon "button" at bounding box center [595, 376] width 13 height 13
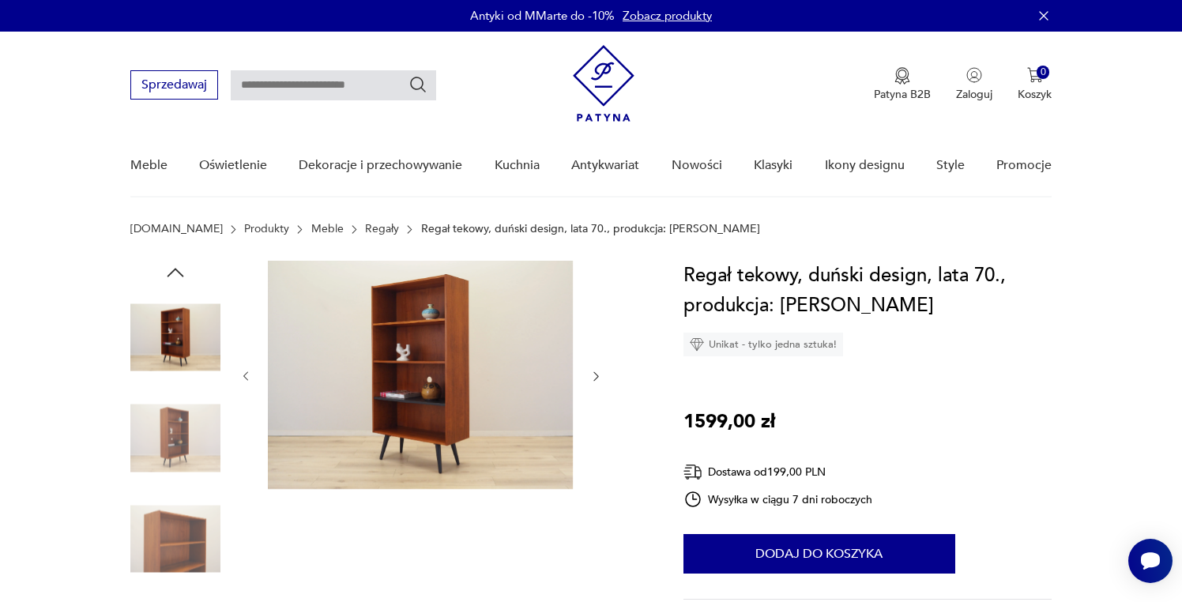
click at [592, 375] on icon "button" at bounding box center [595, 376] width 13 height 13
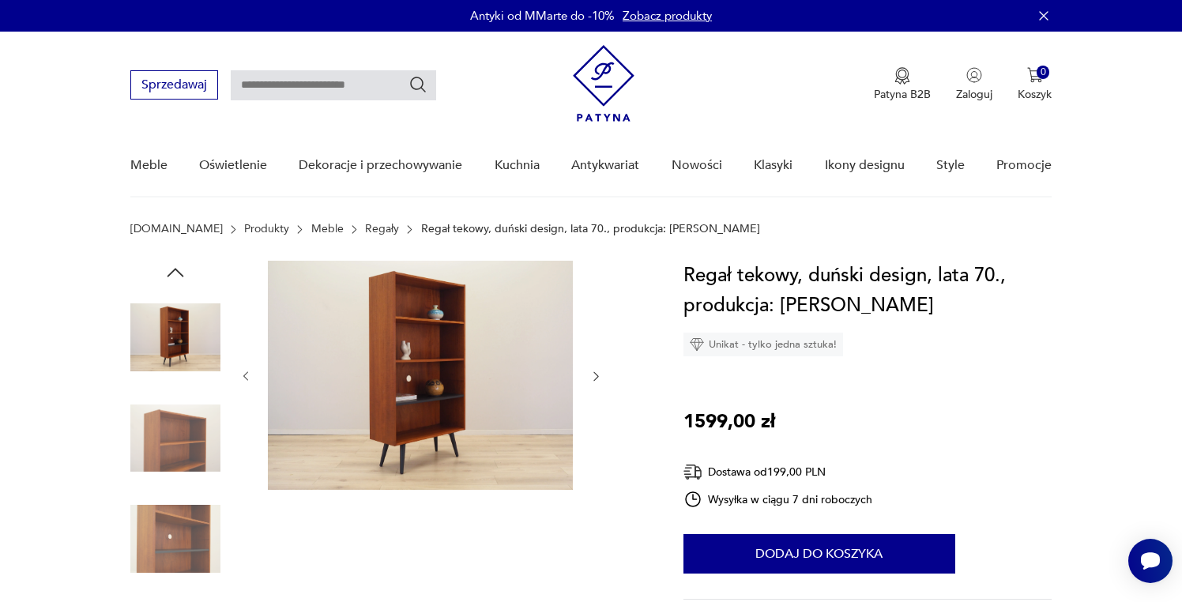
click at [592, 375] on icon "button" at bounding box center [595, 376] width 13 height 13
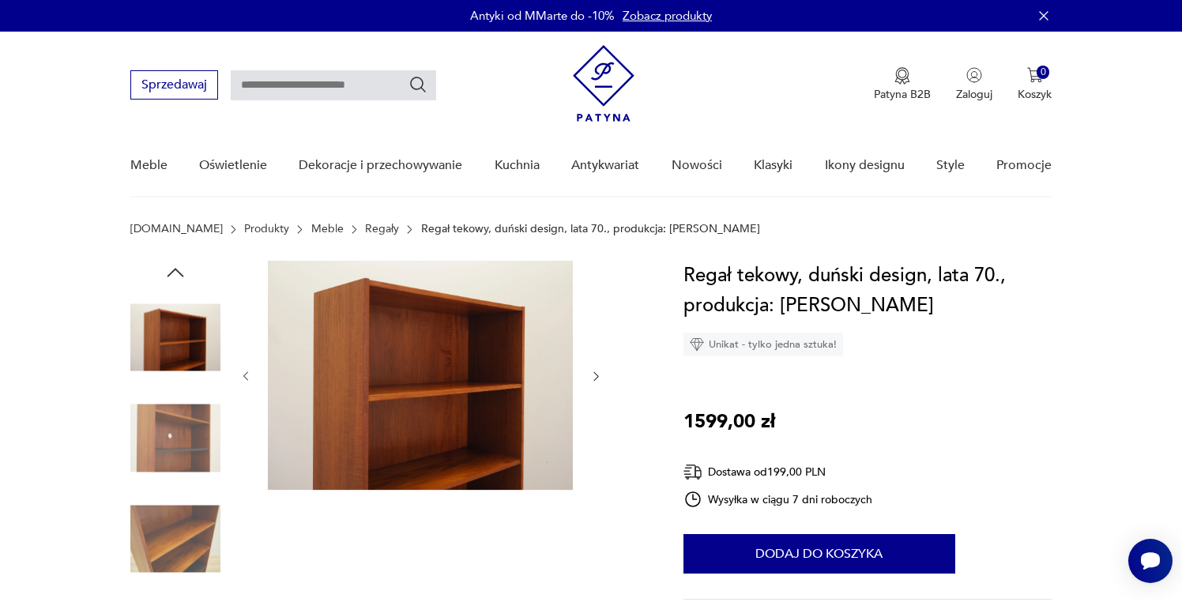
click at [592, 375] on icon "button" at bounding box center [595, 376] width 13 height 13
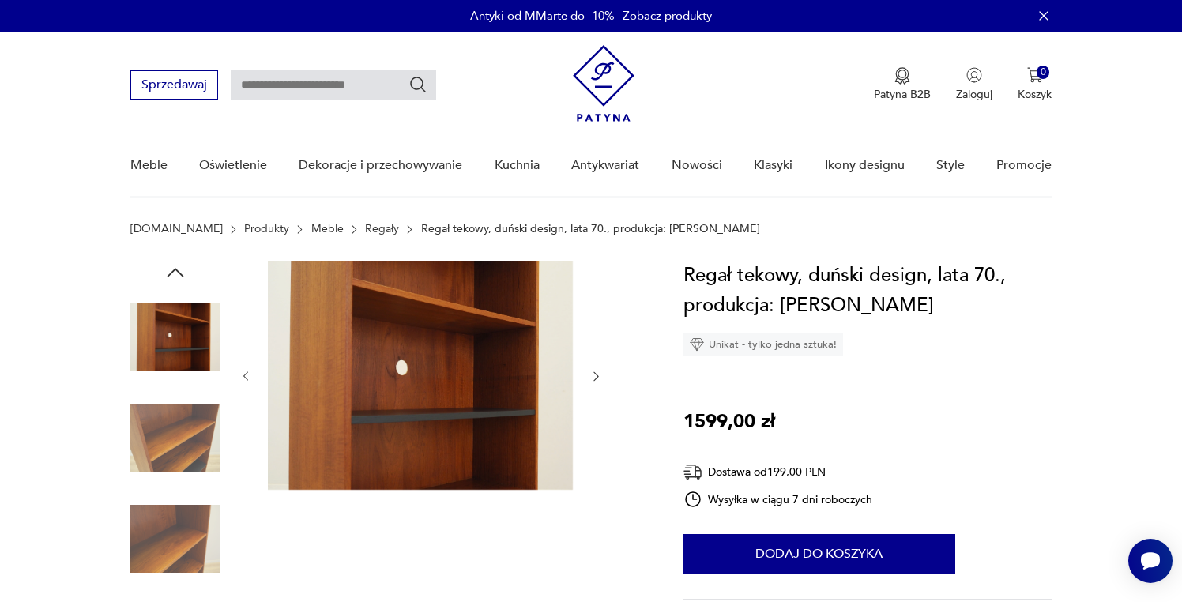
click at [592, 375] on icon "button" at bounding box center [595, 376] width 13 height 13
